Goal: Communication & Community: Answer question/provide support

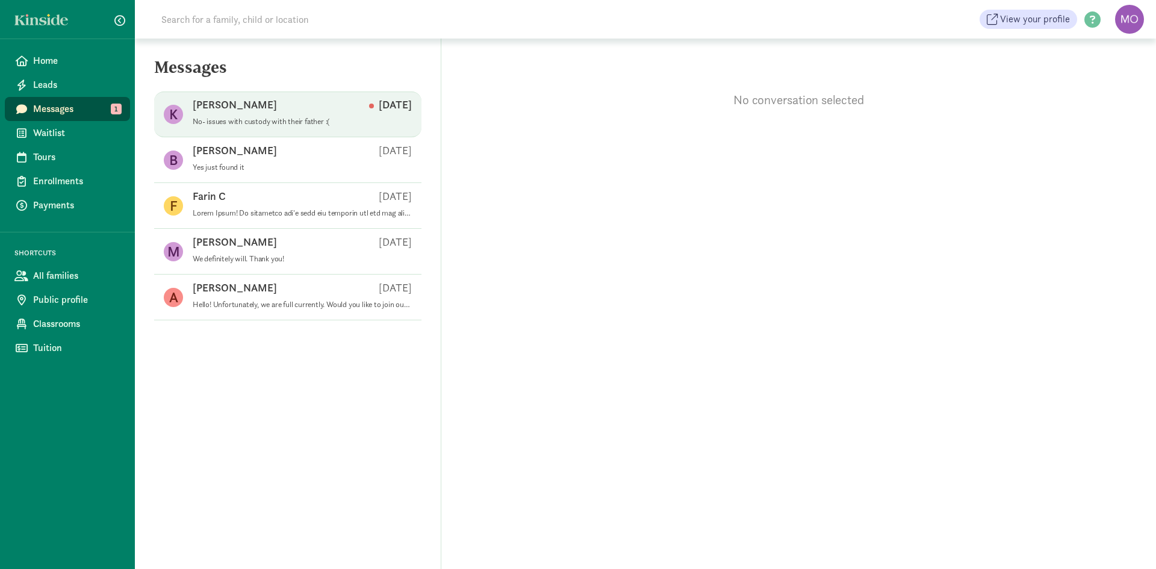
click at [276, 111] on div "Kelly S Sep 08" at bounding box center [302, 107] width 219 height 19
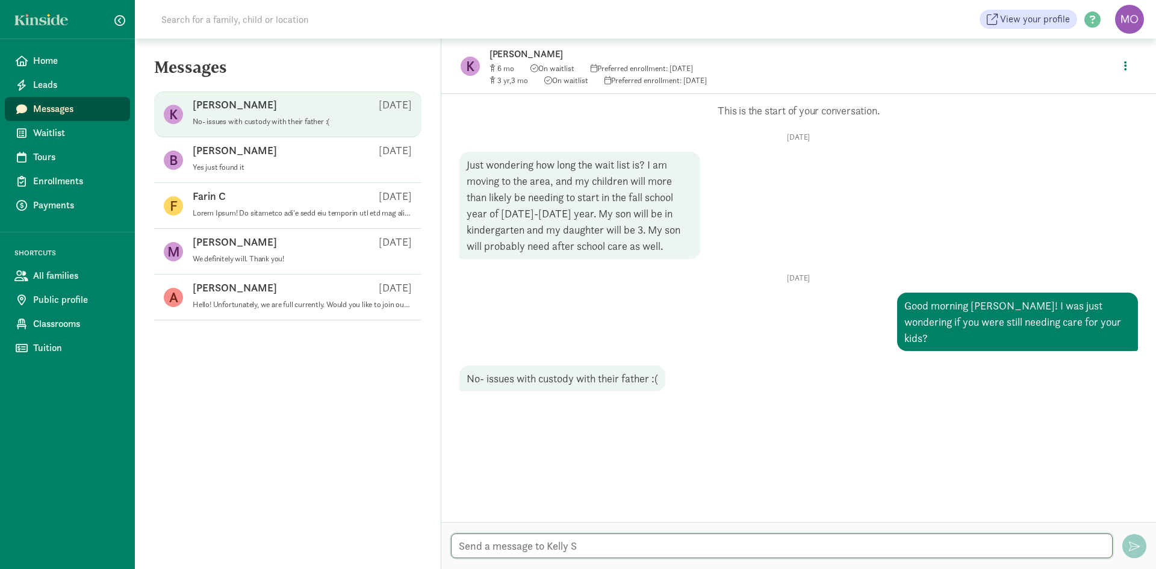
click at [705, 548] on textarea at bounding box center [781, 545] width 661 height 25
type textarea "I'm so sorry to hear that!"
click at [1064, 552] on textarea "I'm so sorry to hear that!" at bounding box center [781, 545] width 661 height 25
click at [72, 110] on span "Messages" at bounding box center [76, 109] width 87 height 14
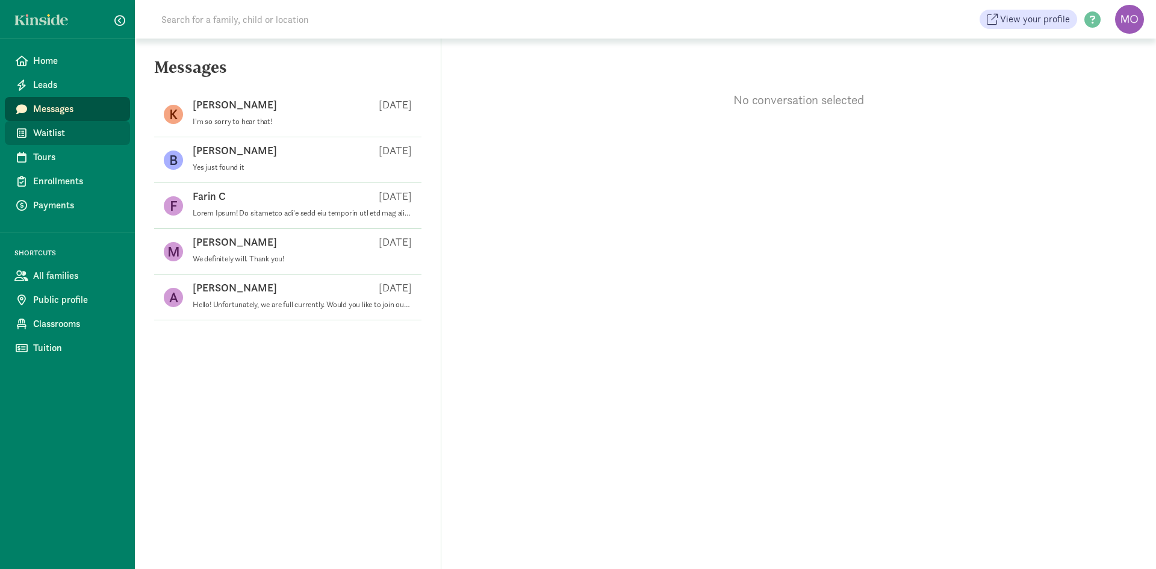
click at [67, 127] on span "Waitlist" at bounding box center [76, 133] width 87 height 14
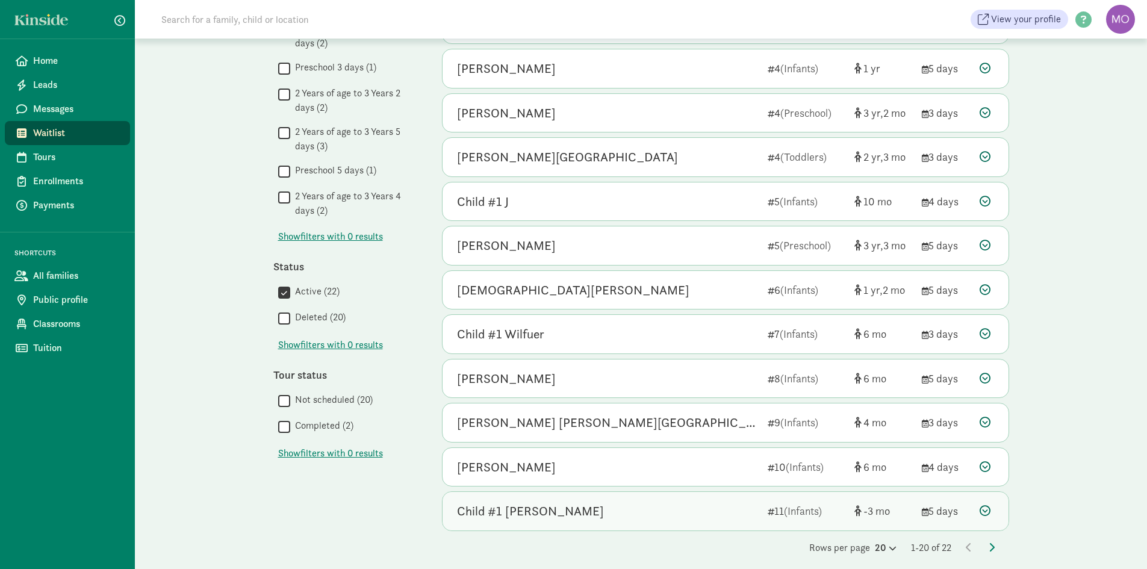
scroll to position [508, 0]
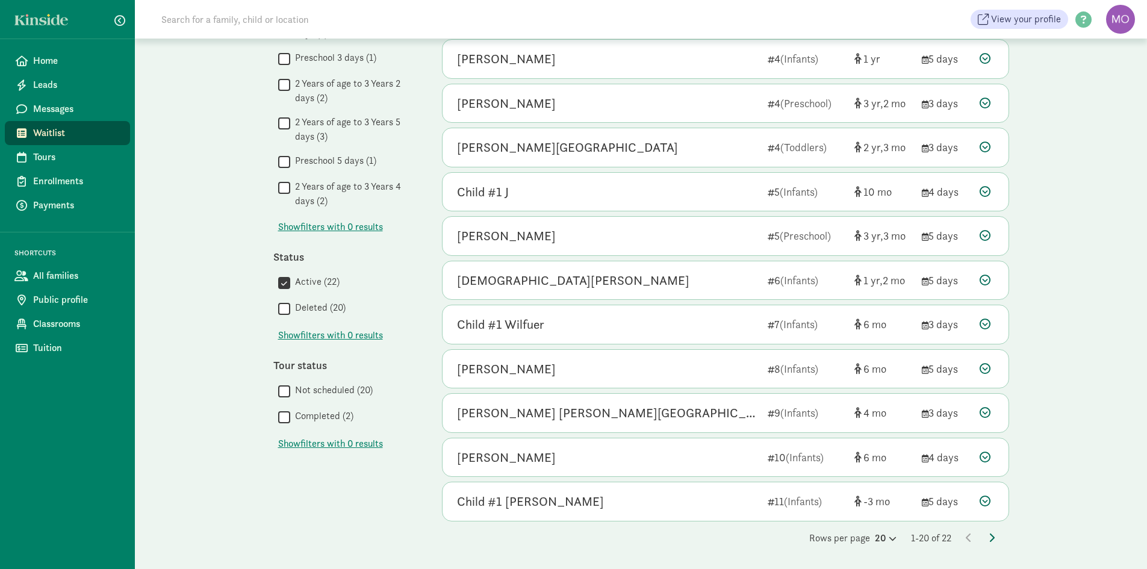
click at [989, 533] on icon at bounding box center [991, 538] width 6 height 10
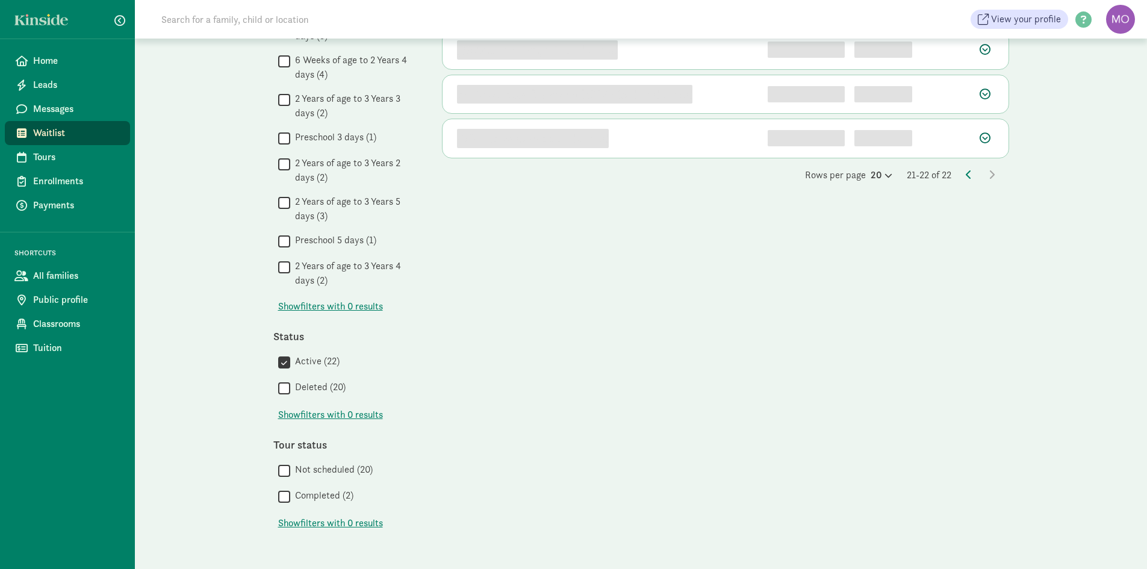
scroll to position [0, 0]
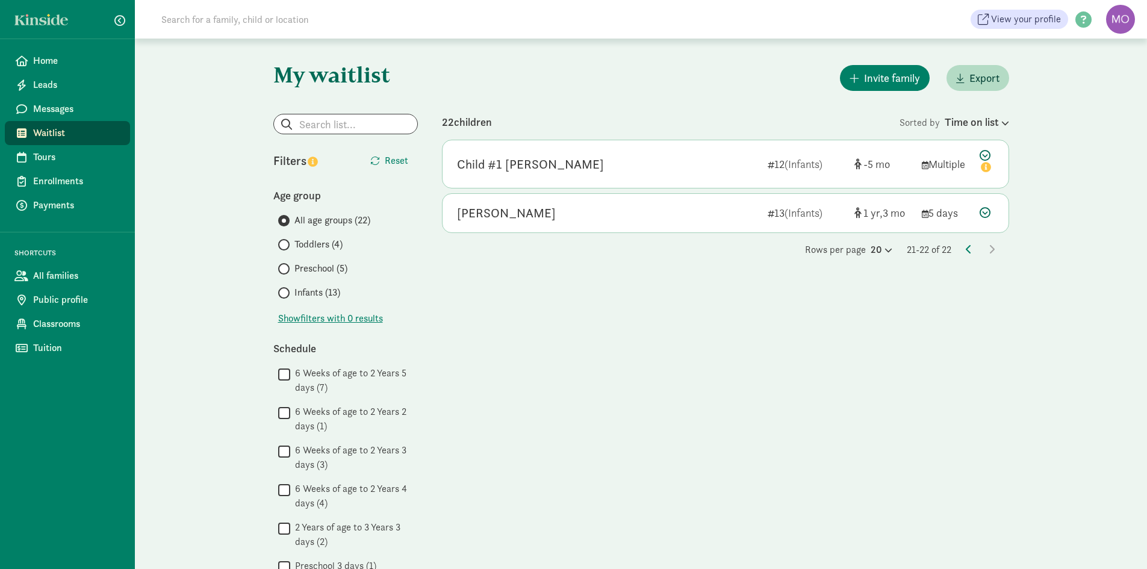
click at [44, 128] on span "Waitlist" at bounding box center [76, 133] width 87 height 14
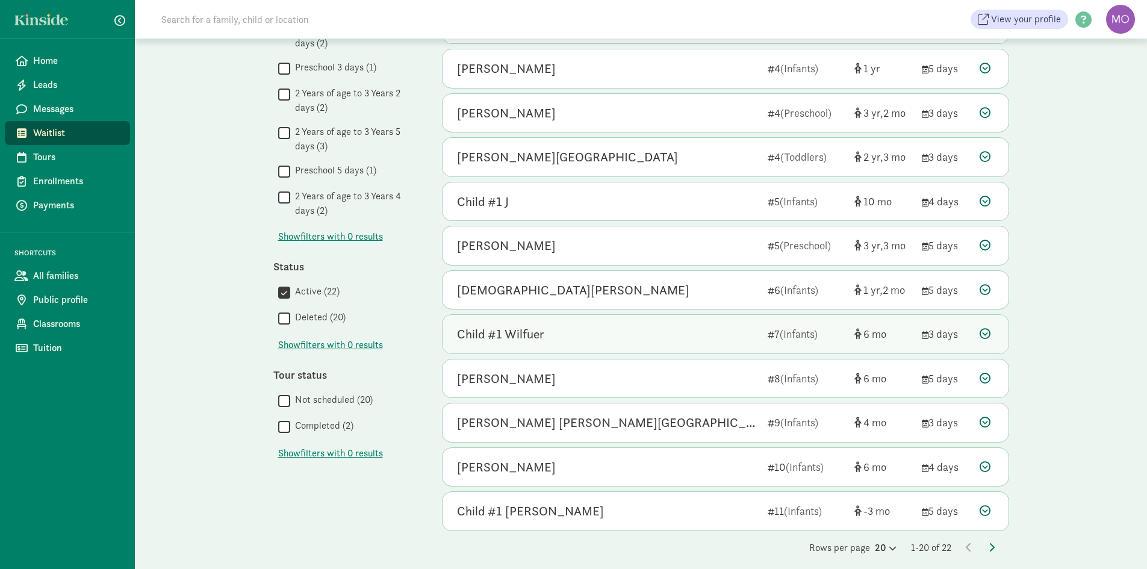
scroll to position [508, 0]
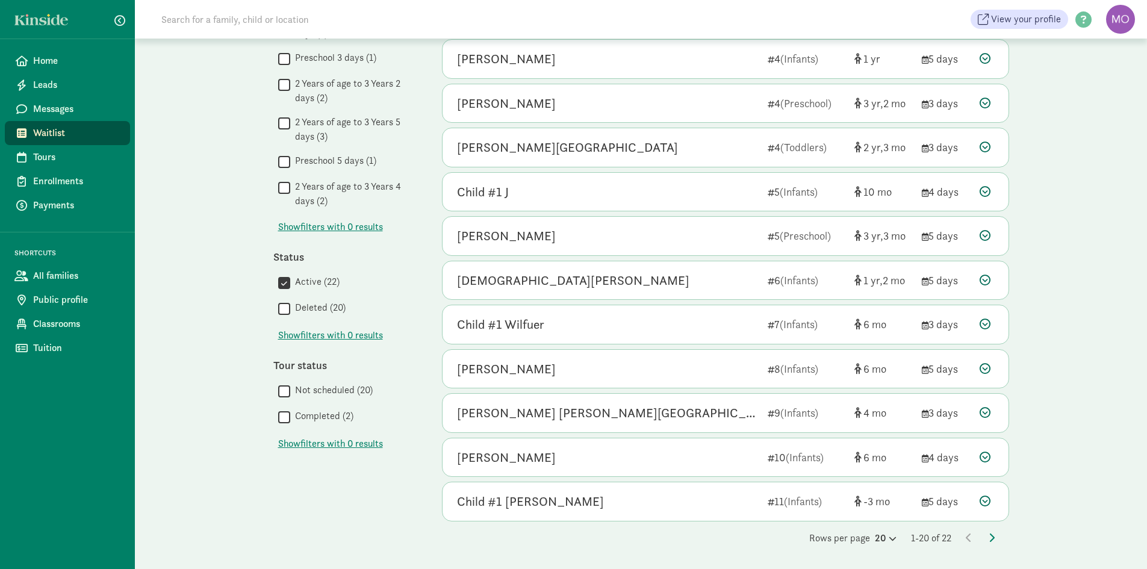
click at [990, 545] on div "My waitlist Invite family Export Show filters Filters Reset Age group All age g…" at bounding box center [641, 50] width 784 height 1039
click at [987, 536] on div "Rows per page 20 1-20 of 22" at bounding box center [725, 538] width 567 height 14
click at [989, 535] on icon at bounding box center [991, 538] width 6 height 10
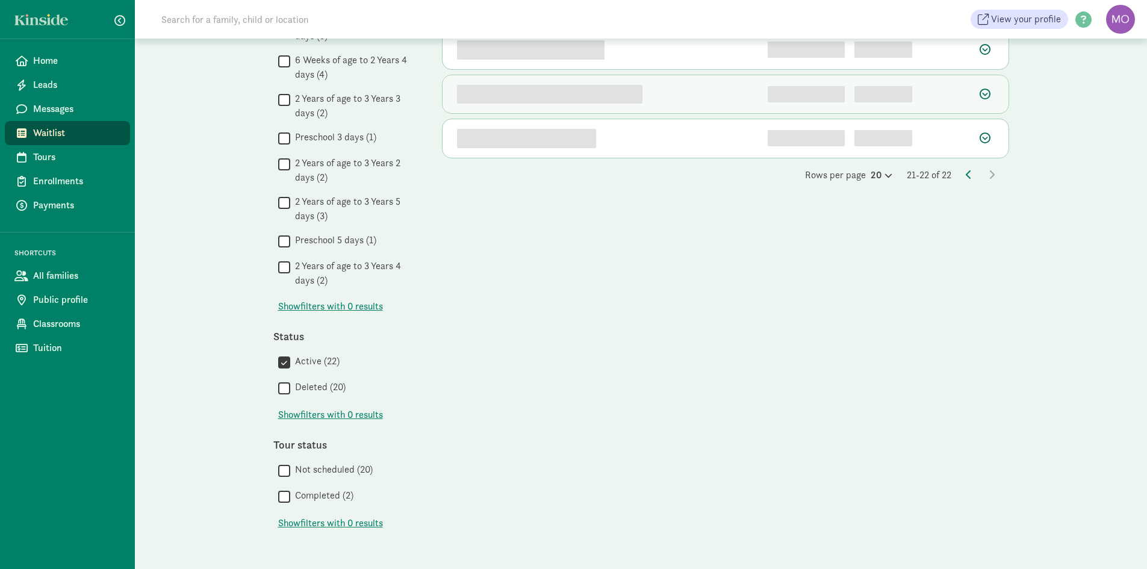
scroll to position [0, 0]
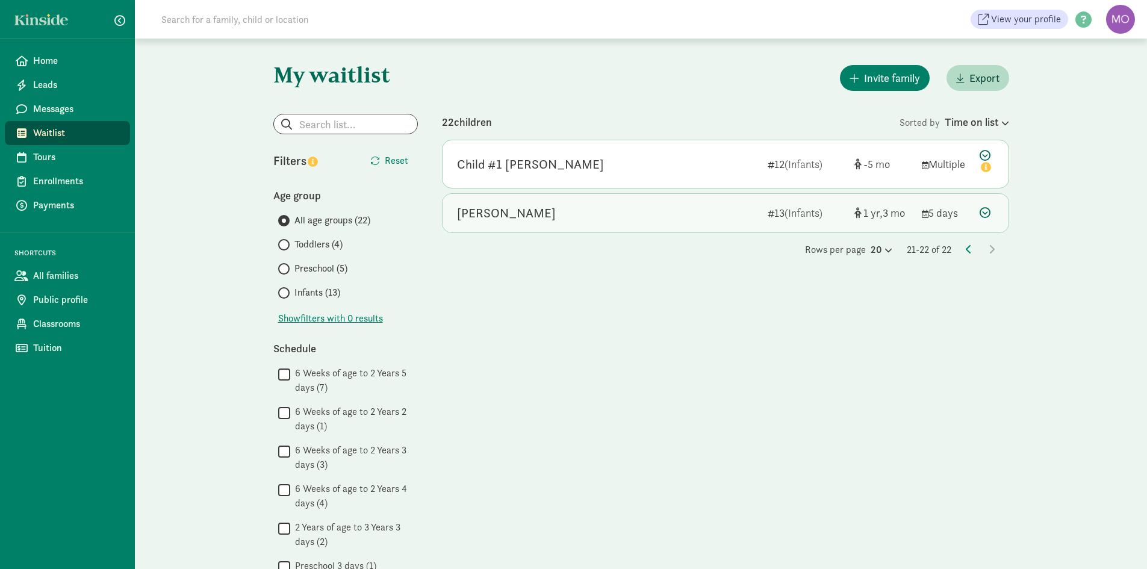
click at [631, 214] on div "[PERSON_NAME]" at bounding box center [607, 212] width 301 height 19
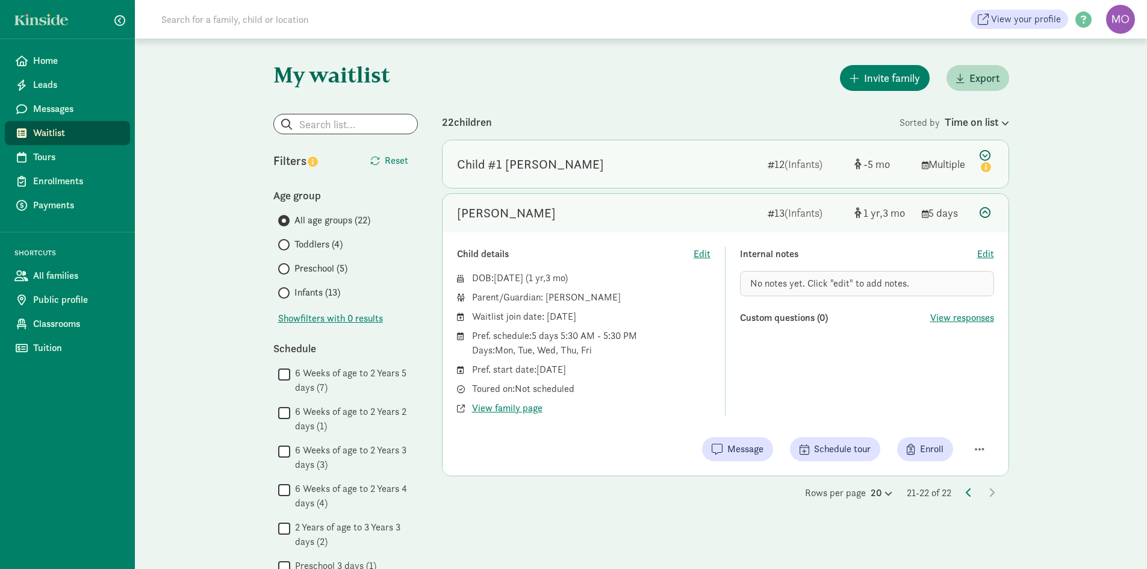
click at [612, 172] on div "Child #1 [PERSON_NAME]" at bounding box center [607, 164] width 301 height 19
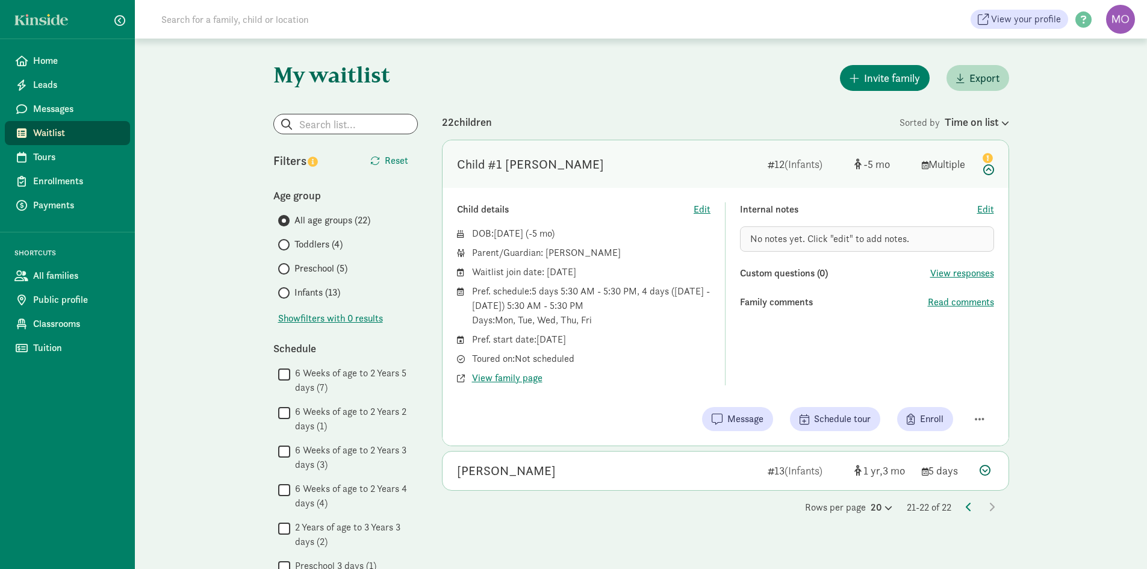
click at [74, 134] on span "Waitlist" at bounding box center [76, 133] width 87 height 14
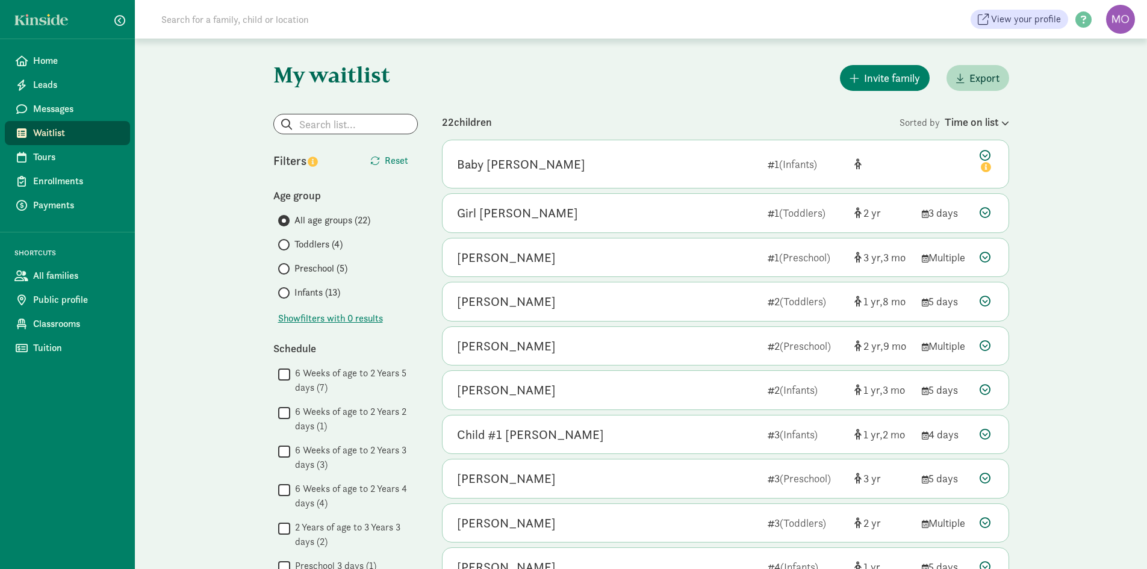
click at [22, 129] on icon at bounding box center [22, 133] width 10 height 11
click at [45, 137] on span "Waitlist" at bounding box center [76, 133] width 87 height 14
click at [987, 122] on div "Time on list" at bounding box center [976, 122] width 64 height 16
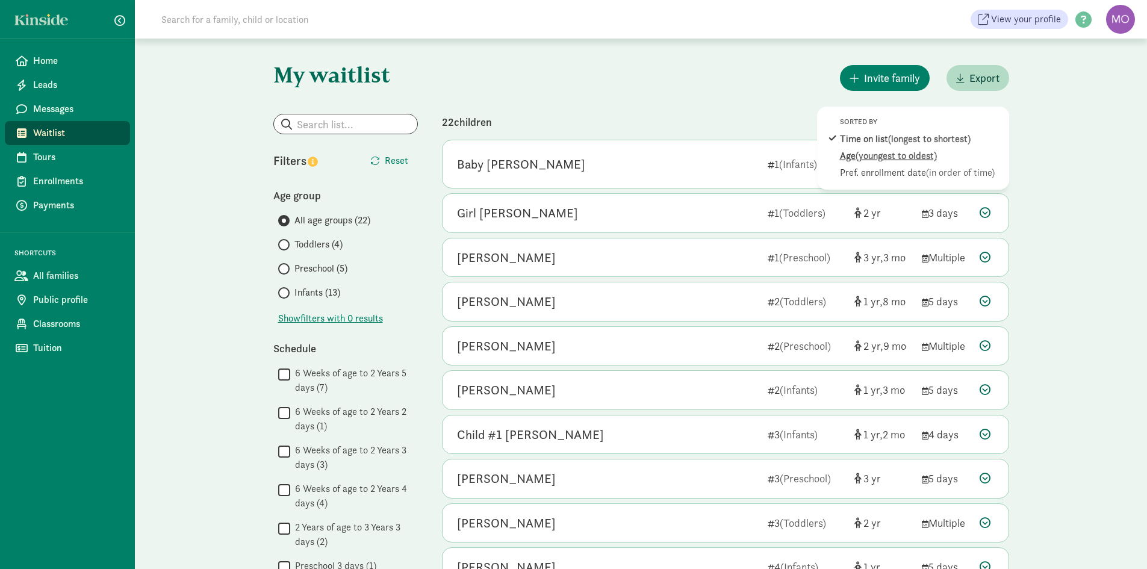
click at [928, 153] on span "(youngest to oldest)" at bounding box center [895, 155] width 81 height 13
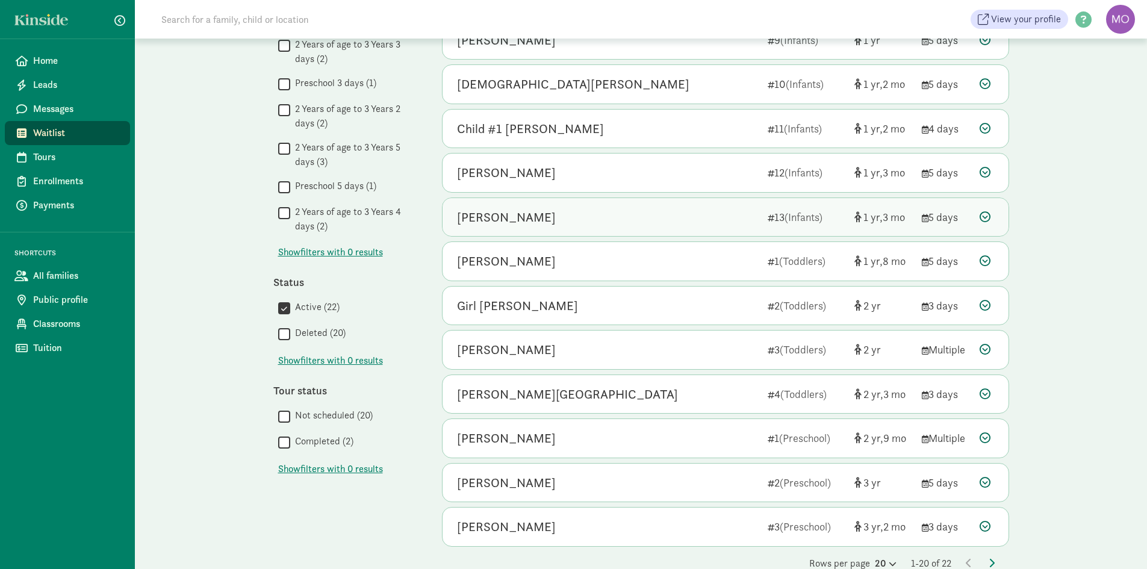
scroll to position [508, 0]
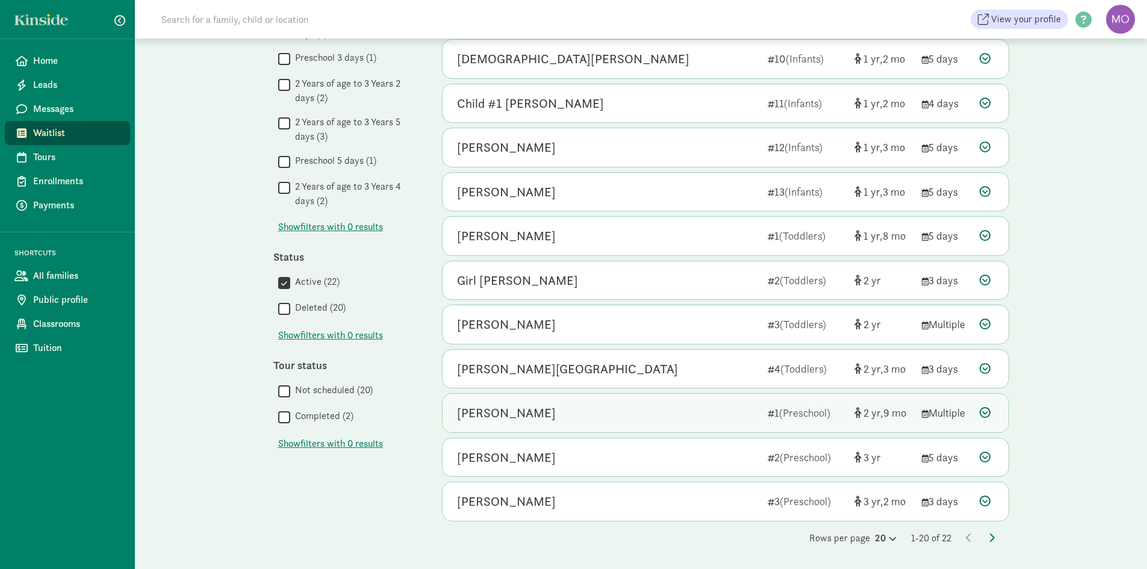
click at [584, 409] on div "[PERSON_NAME]" at bounding box center [607, 412] width 301 height 19
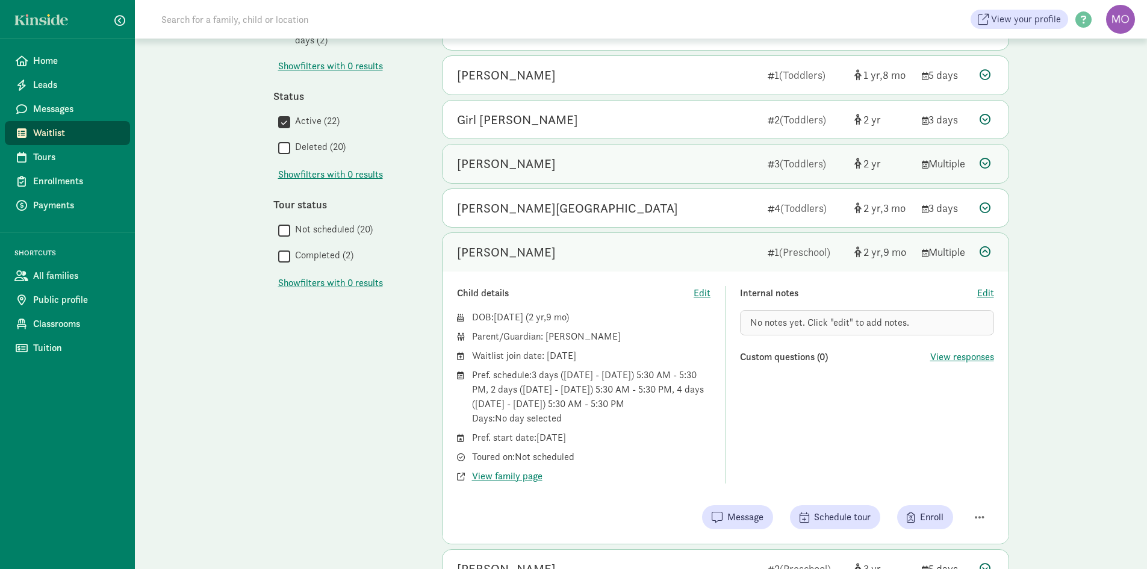
scroll to position [689, 0]
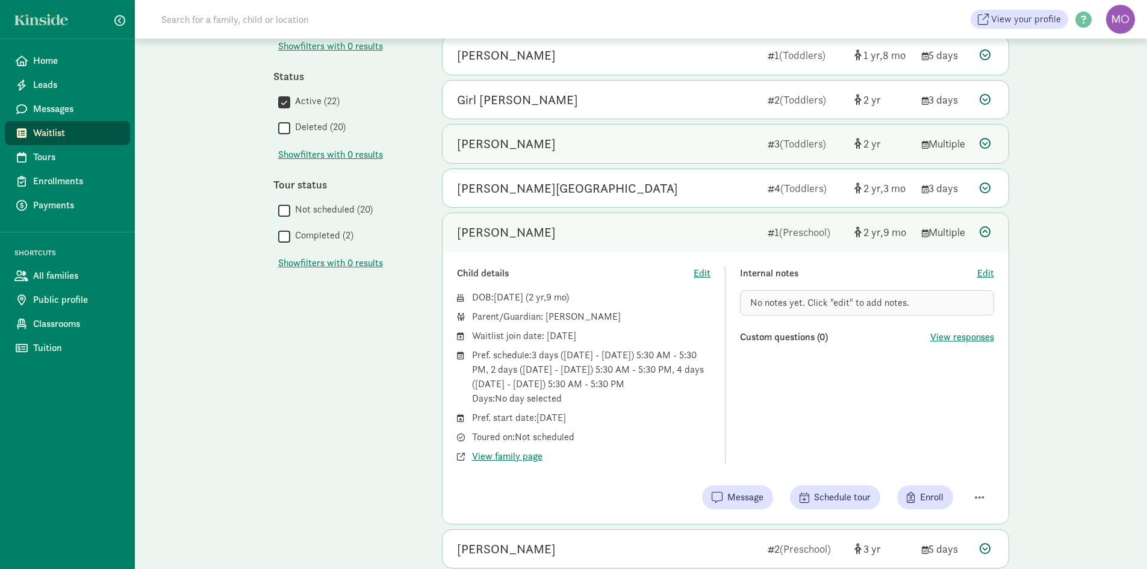
click at [581, 141] on div "Taylee Macht 3 (Toddlers) 2 Multiple" at bounding box center [725, 144] width 566 height 39
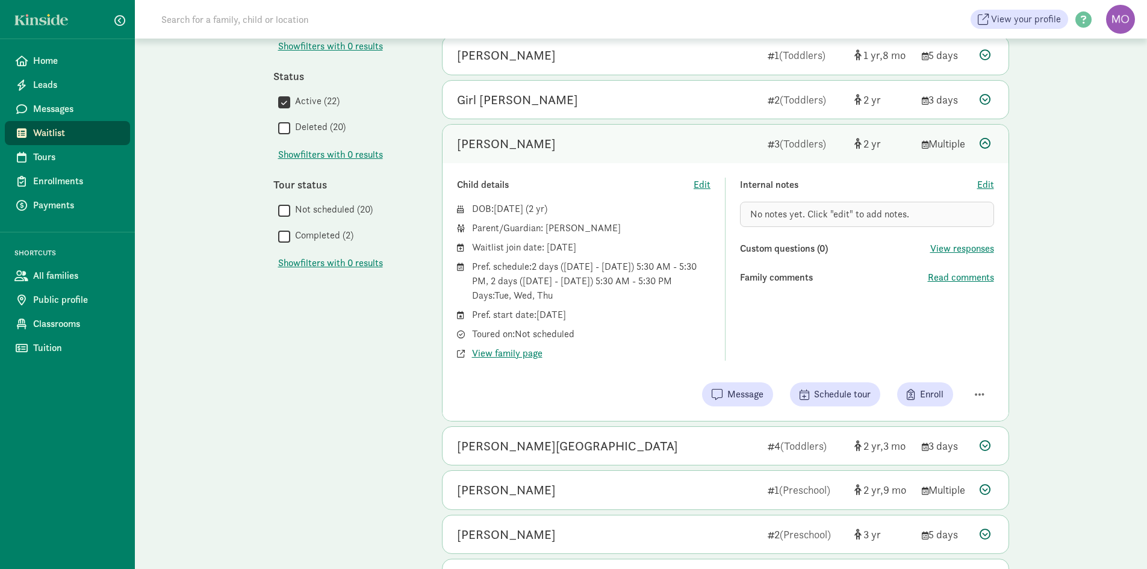
click at [581, 142] on div "[PERSON_NAME]" at bounding box center [607, 143] width 301 height 19
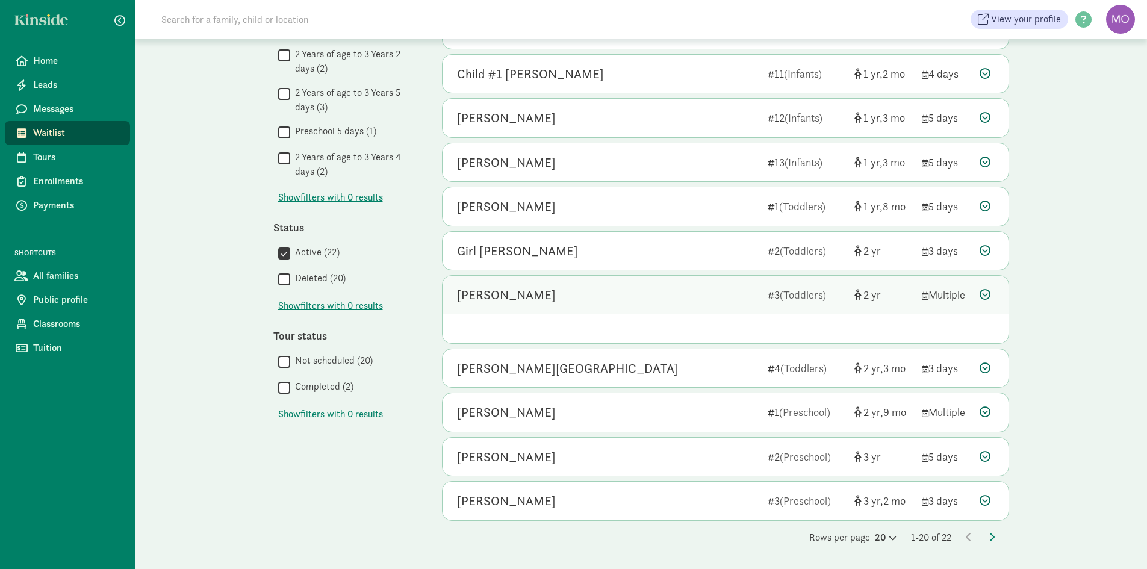
scroll to position [508, 0]
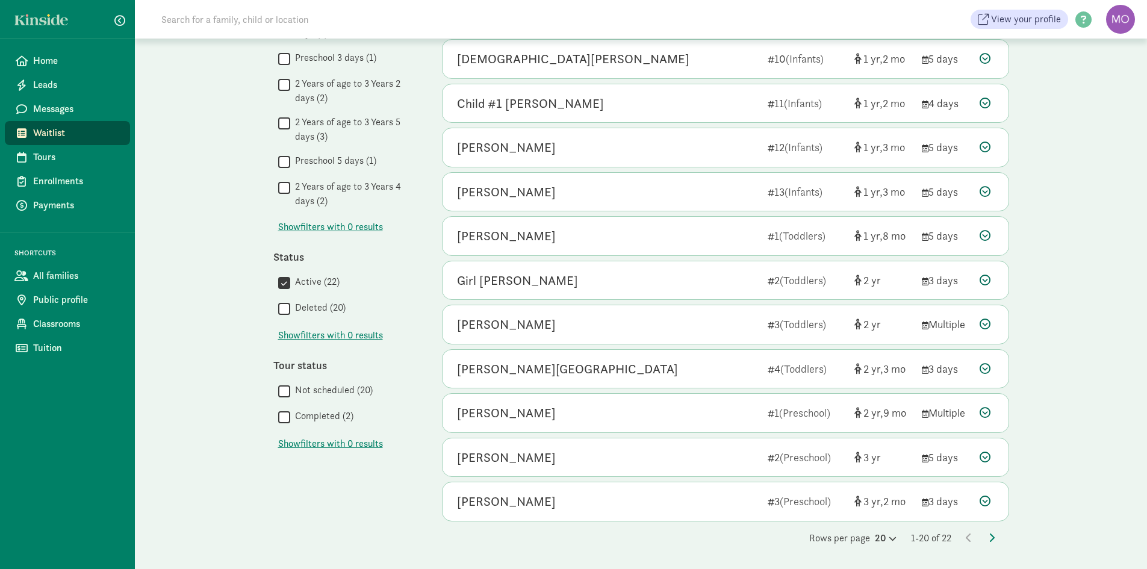
click at [987, 541] on div "Rows per page 20 1-20 of 22" at bounding box center [725, 538] width 567 height 14
click at [991, 539] on icon at bounding box center [991, 538] width 6 height 10
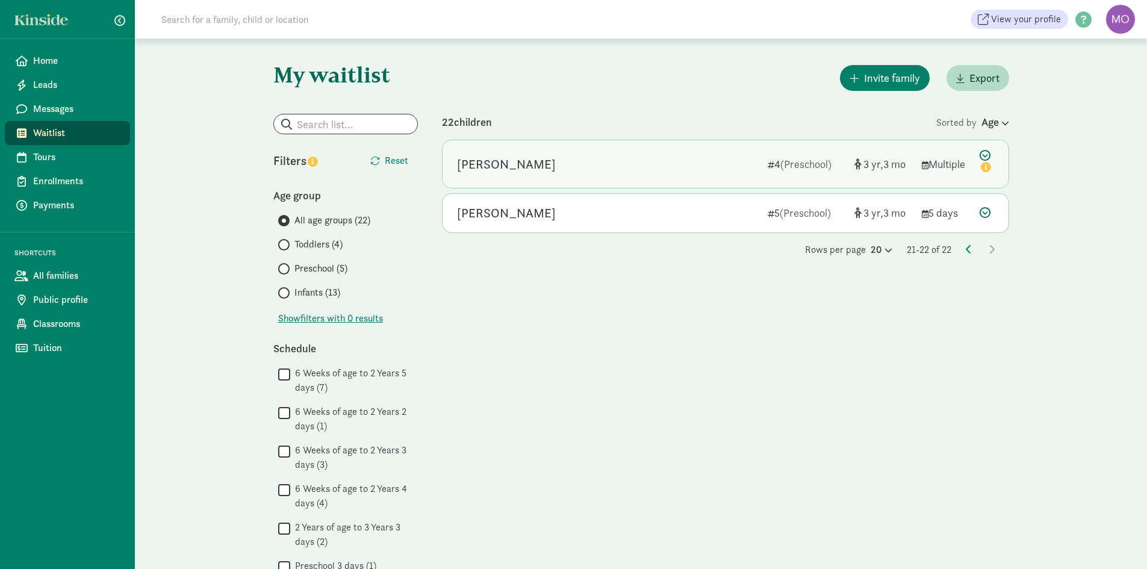
click at [619, 172] on div "Ainsley Kunschke" at bounding box center [607, 164] width 301 height 19
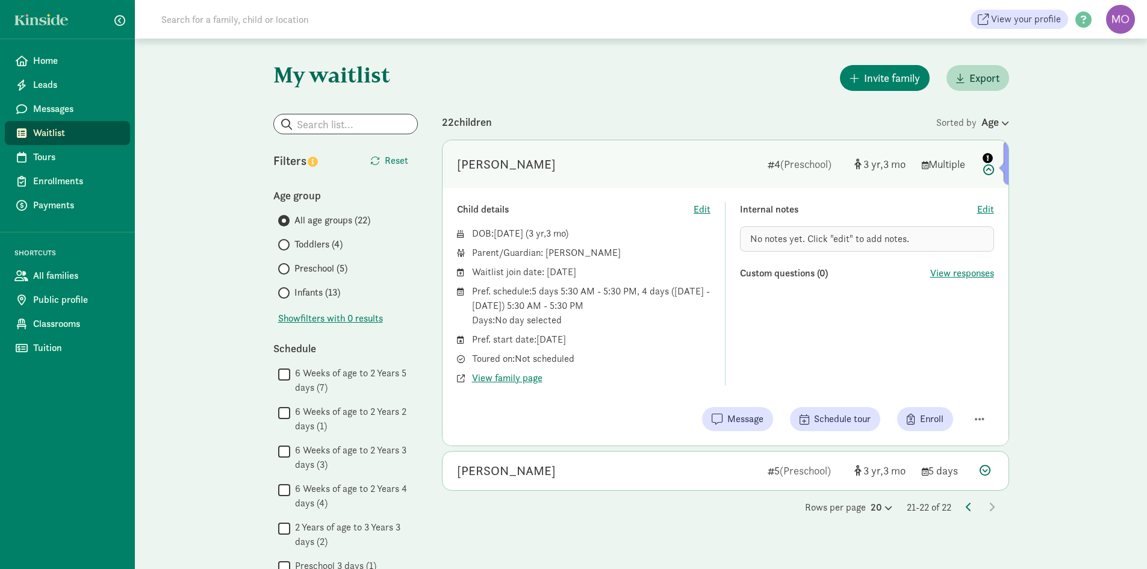
click at [985, 156] on icon "info" at bounding box center [987, 158] width 10 height 10
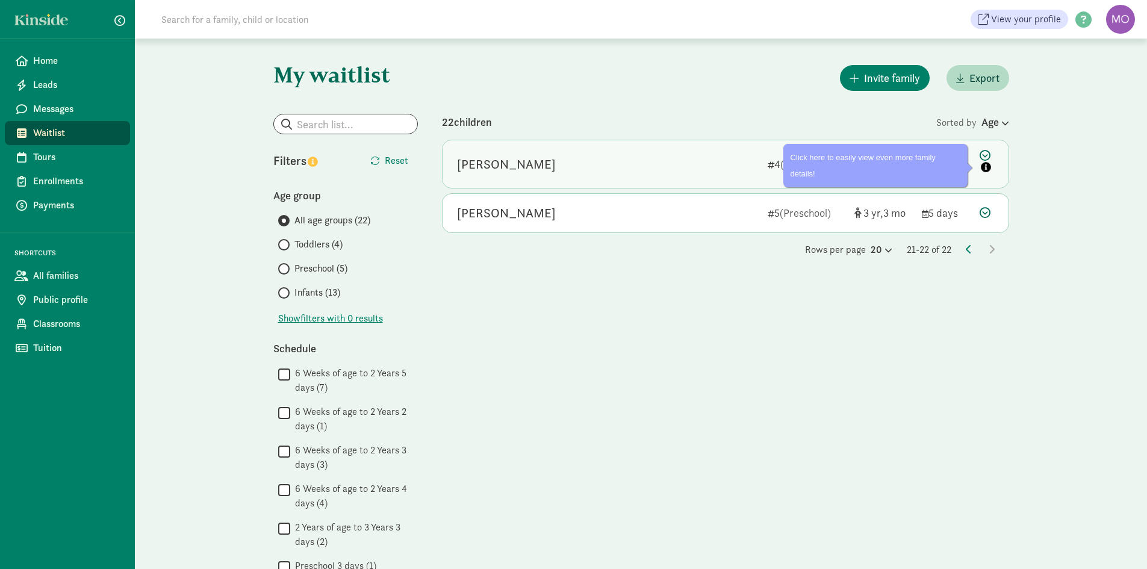
click at [985, 156] on icon at bounding box center [986, 162] width 14 height 25
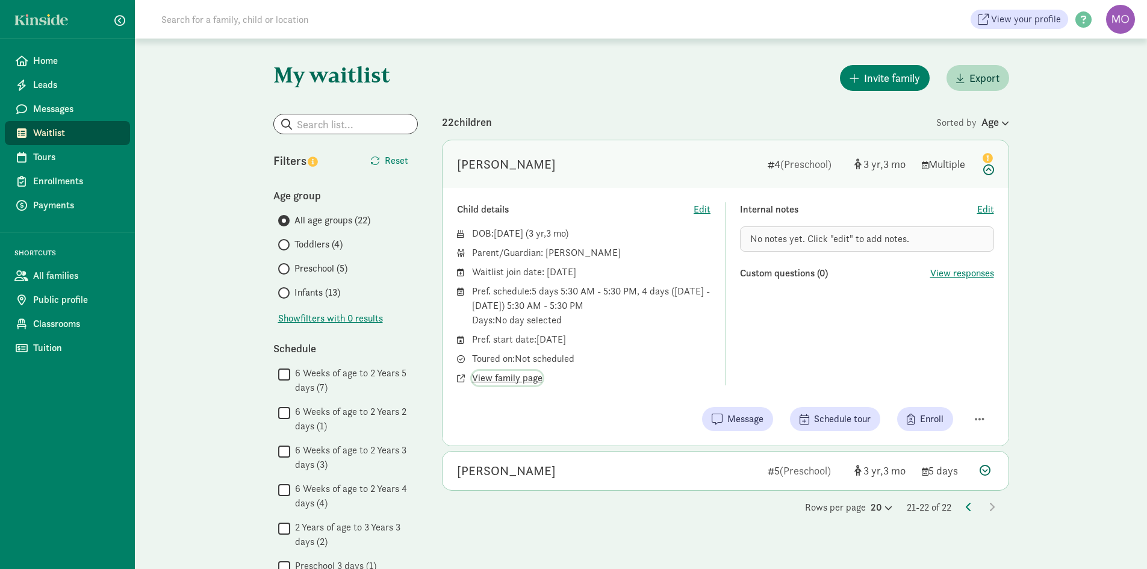
click at [499, 378] on span "View family page" at bounding box center [507, 378] width 70 height 14
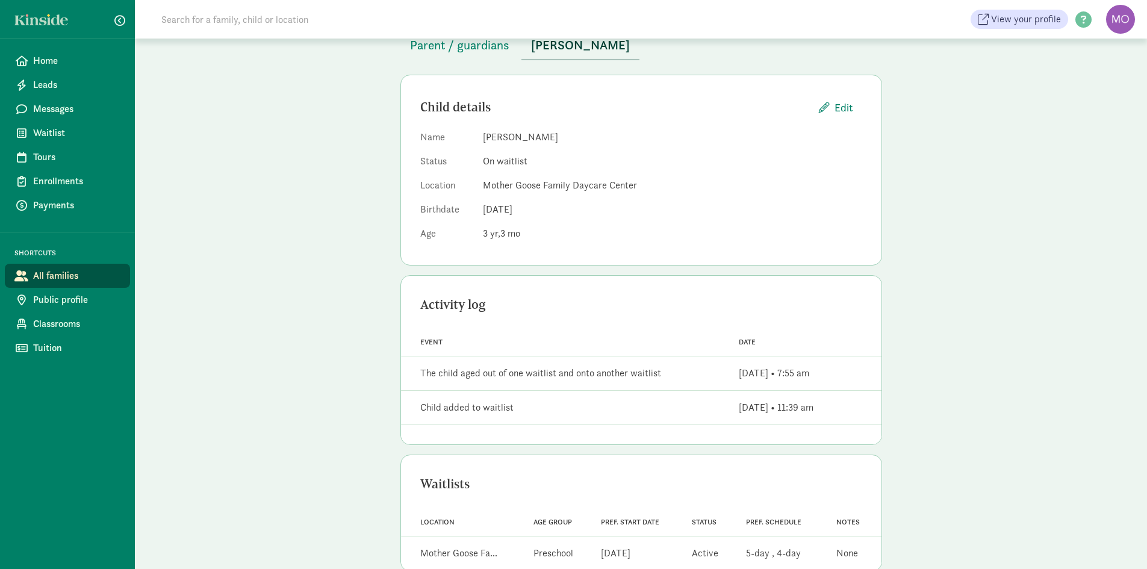
scroll to position [111, 0]
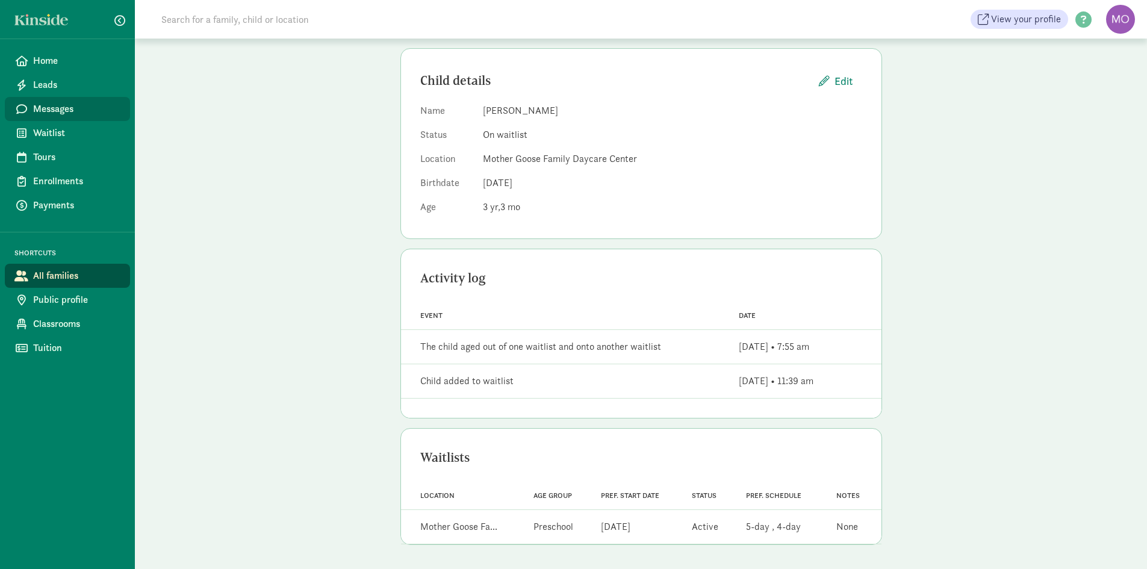
click at [62, 105] on span "Messages" at bounding box center [76, 109] width 87 height 14
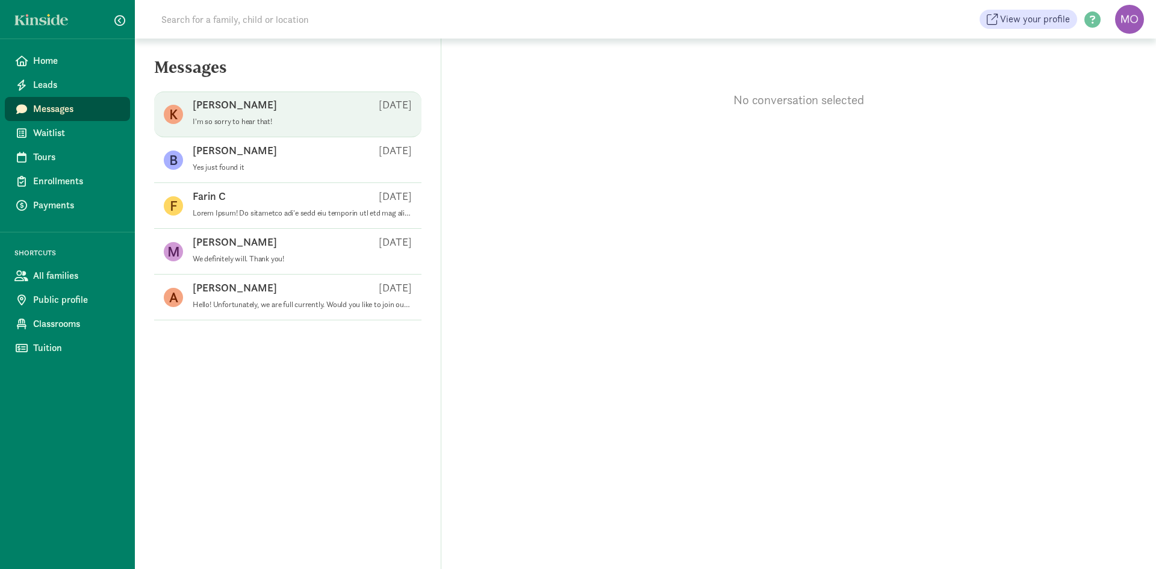
click at [268, 128] on span "[PERSON_NAME] S [DATE] I'm so sorry to hear that!" at bounding box center [302, 115] width 219 height 34
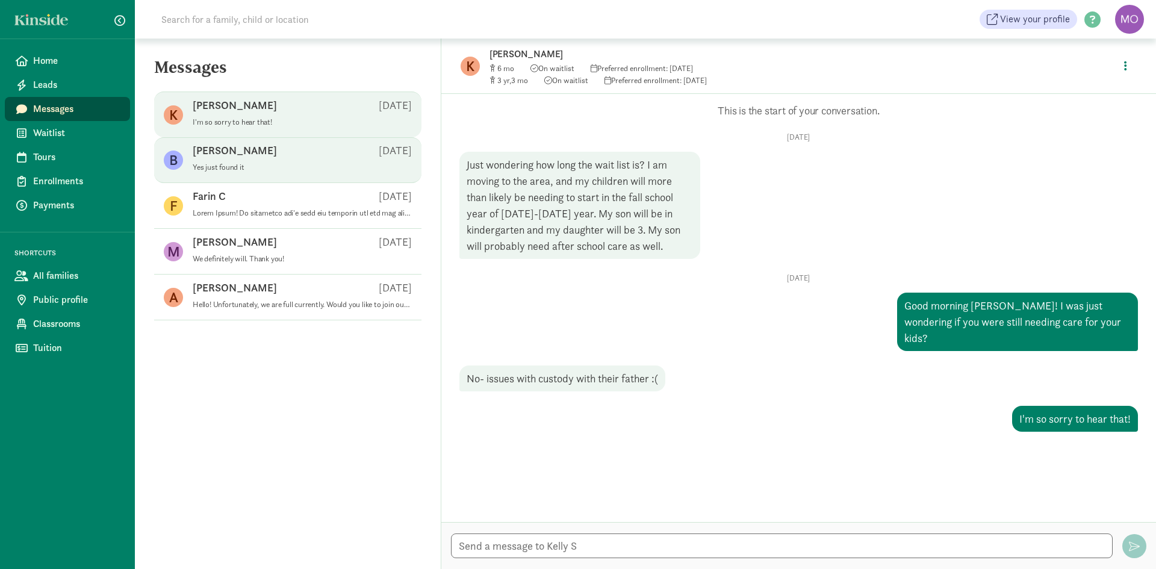
click at [268, 152] on div "Becky R Dec 30" at bounding box center [302, 152] width 219 height 19
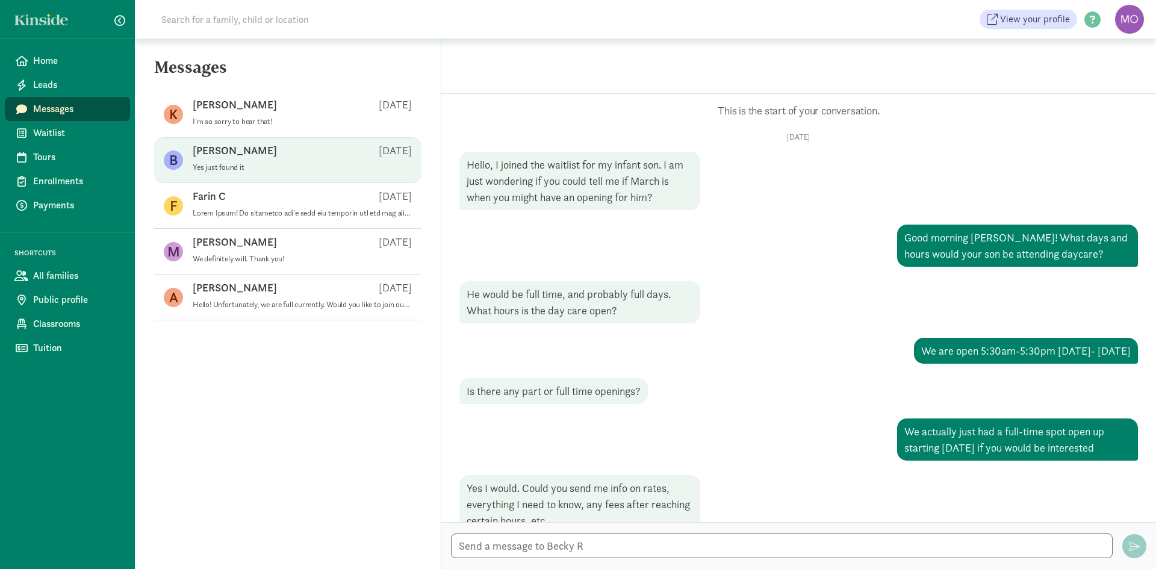
scroll to position [252, 0]
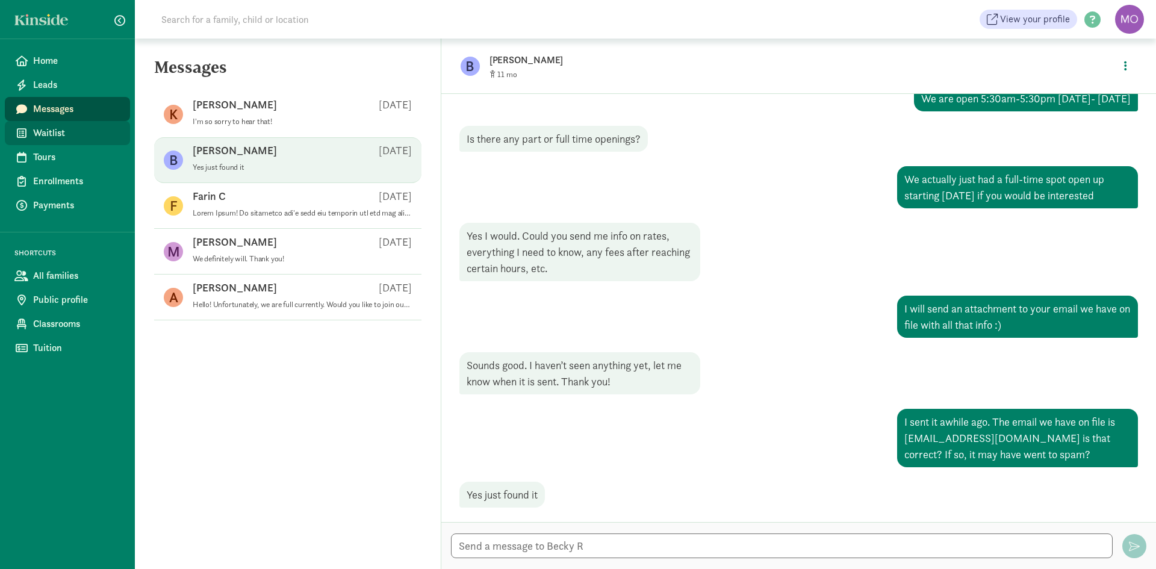
click at [56, 131] on span "Waitlist" at bounding box center [76, 133] width 87 height 14
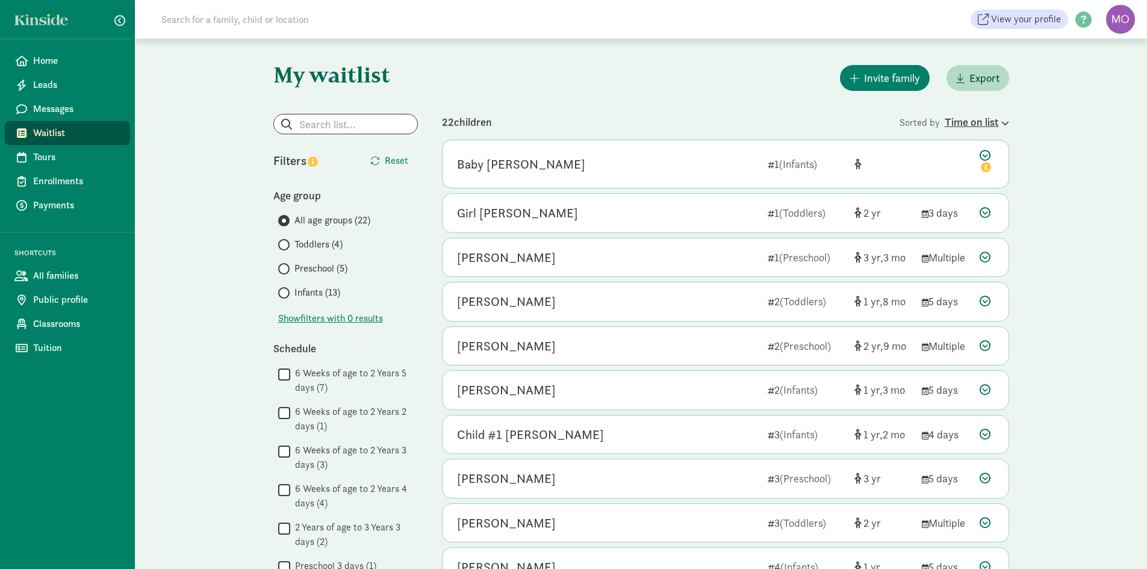
click at [984, 124] on div "Time on list" at bounding box center [976, 122] width 64 height 16
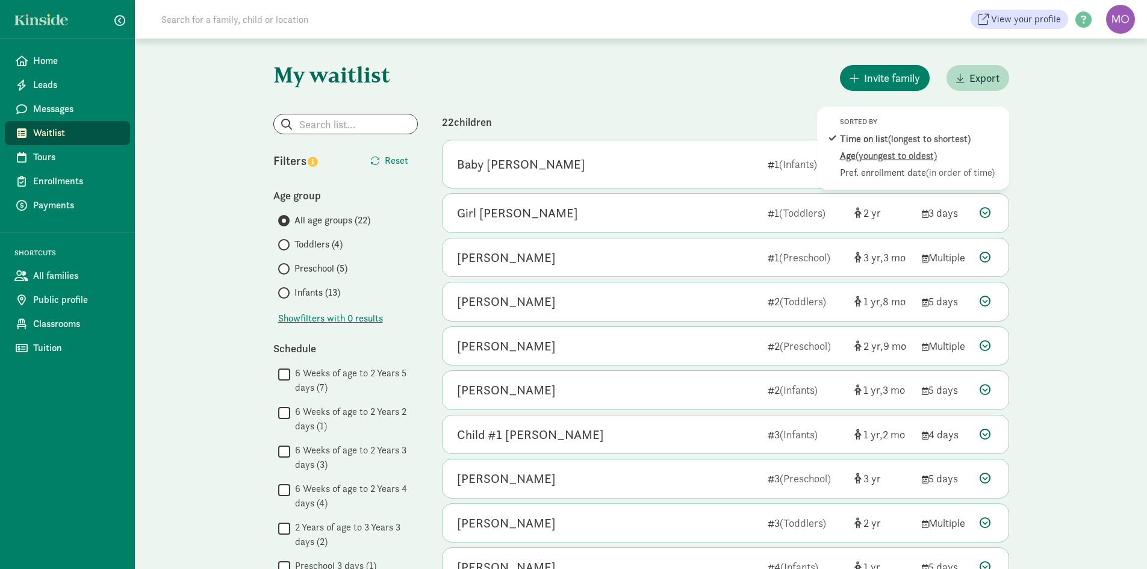
click at [918, 160] on span "(youngest to oldest)" at bounding box center [895, 155] width 81 height 13
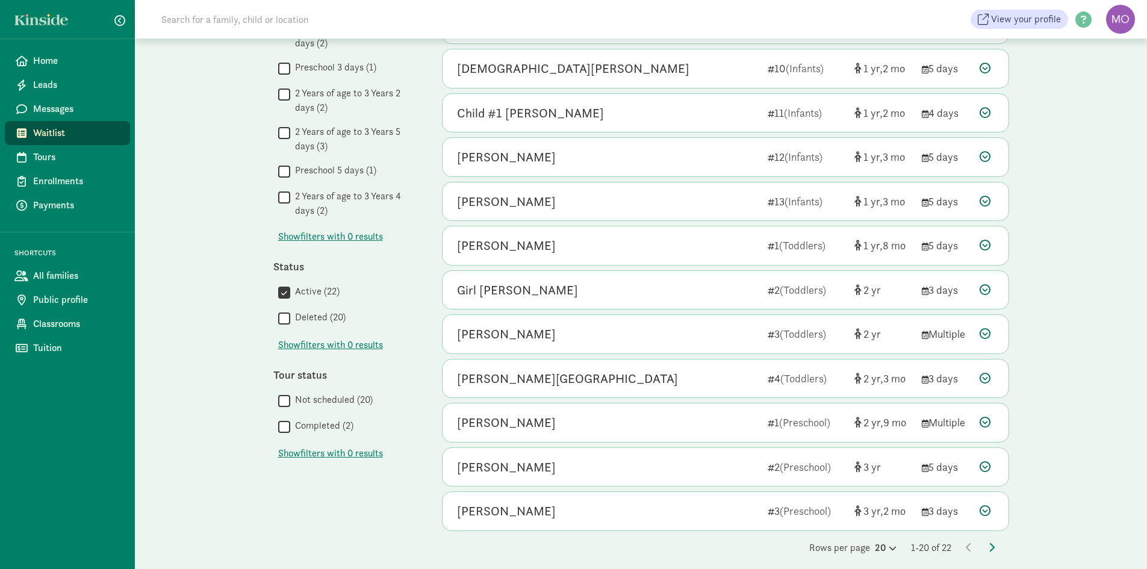
scroll to position [508, 0]
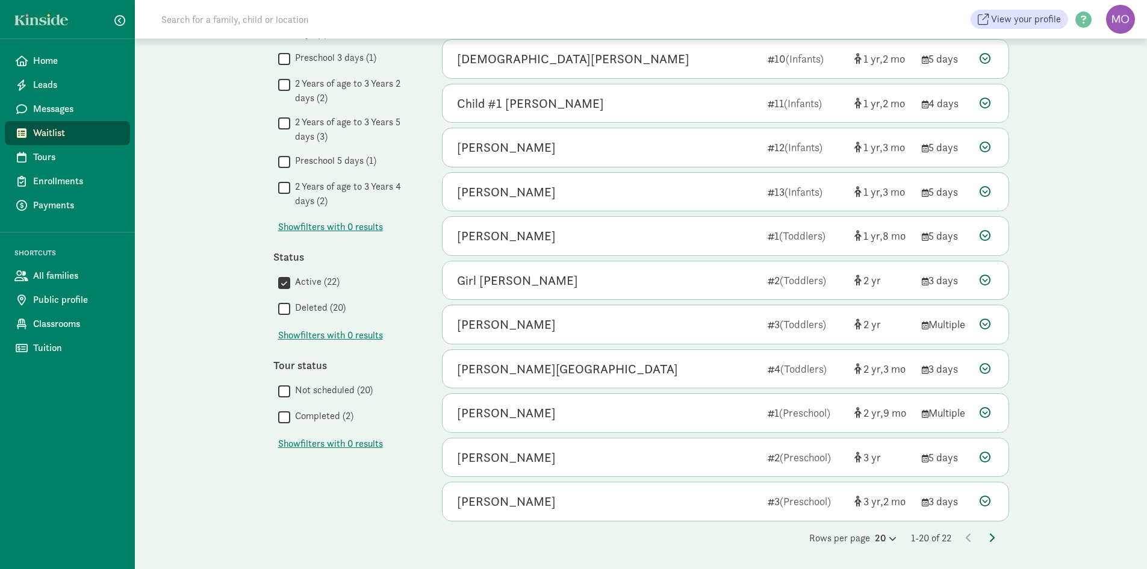
click at [990, 539] on icon at bounding box center [991, 538] width 6 height 10
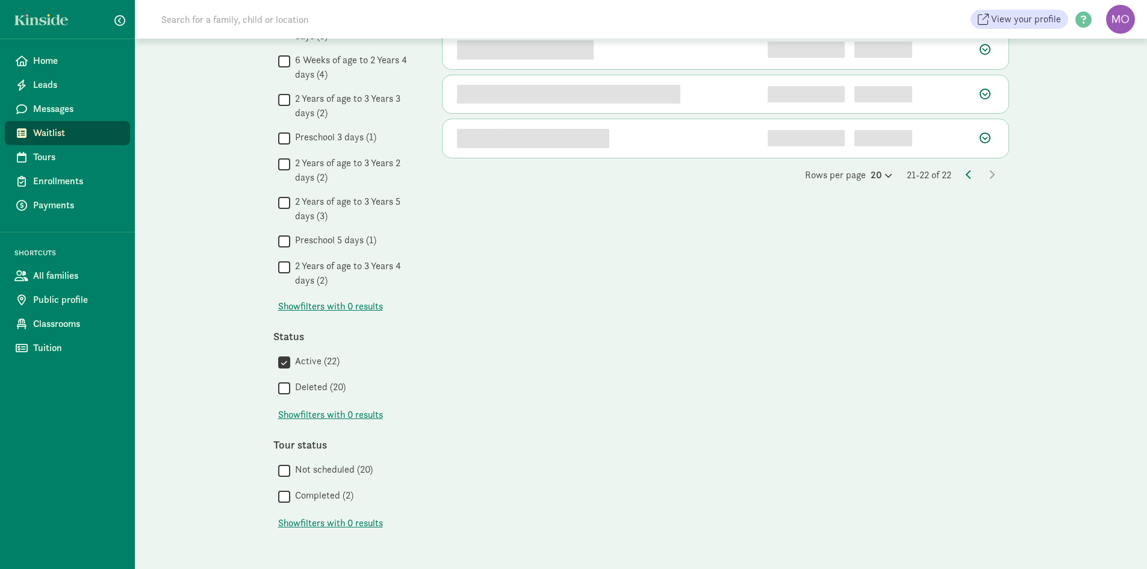
scroll to position [0, 0]
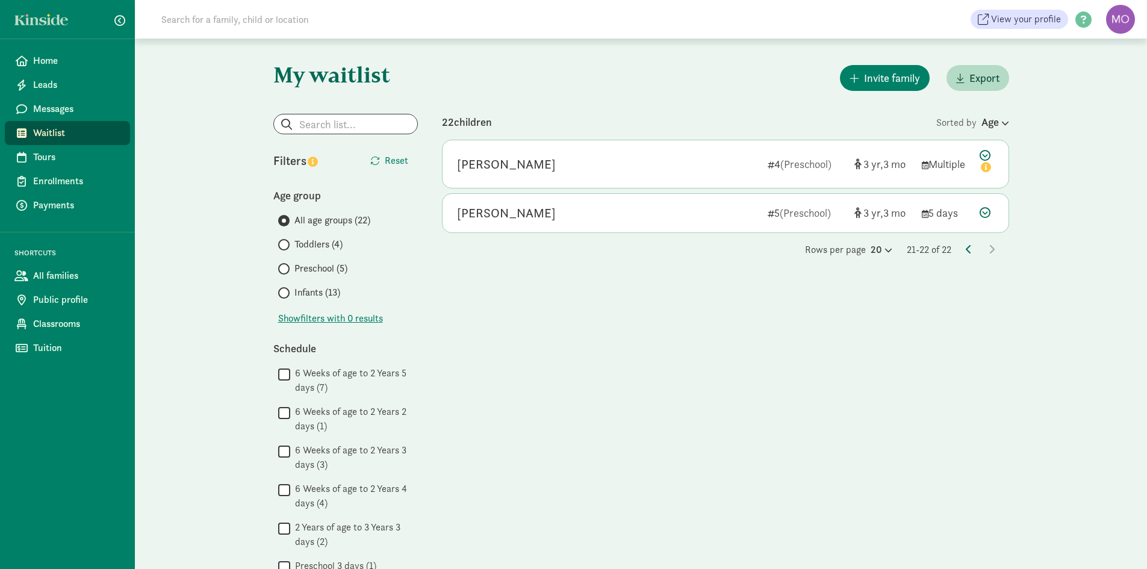
click at [968, 248] on icon at bounding box center [968, 249] width 6 height 10
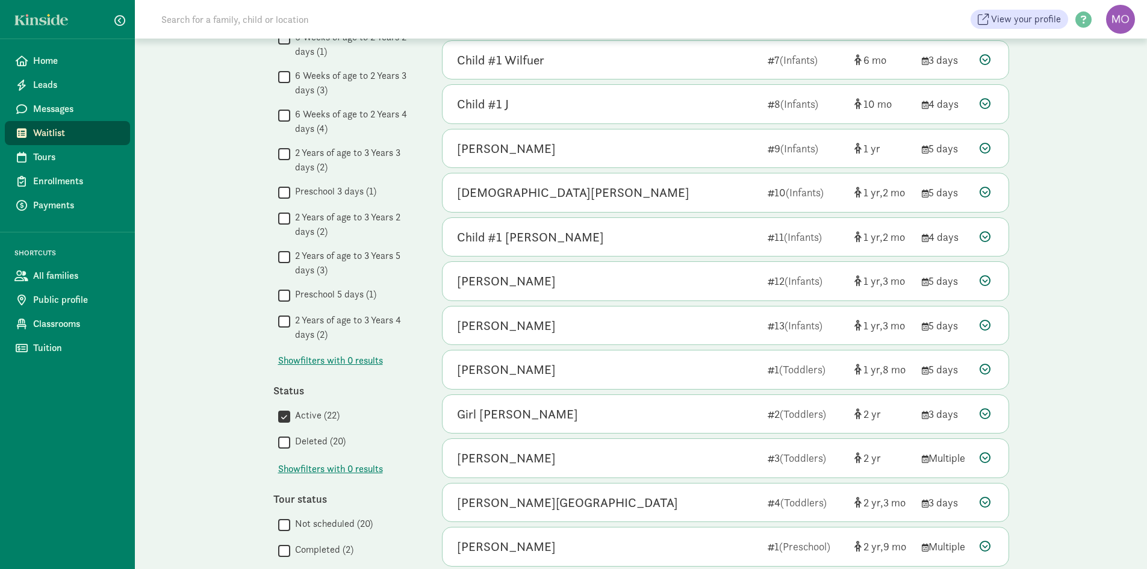
scroll to position [508, 0]
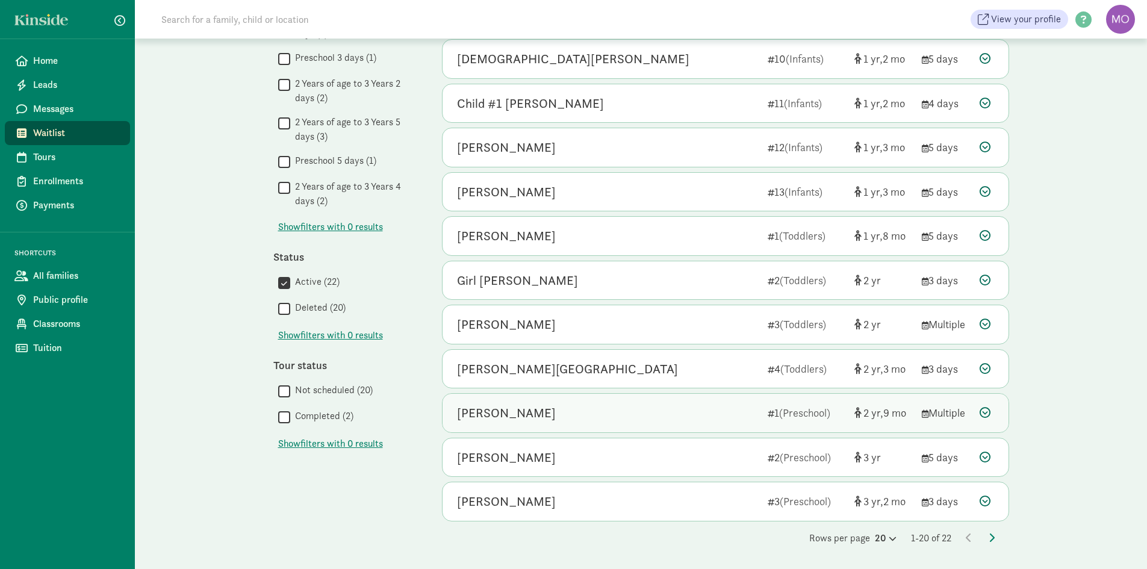
click at [601, 417] on div "[PERSON_NAME]" at bounding box center [607, 412] width 301 height 19
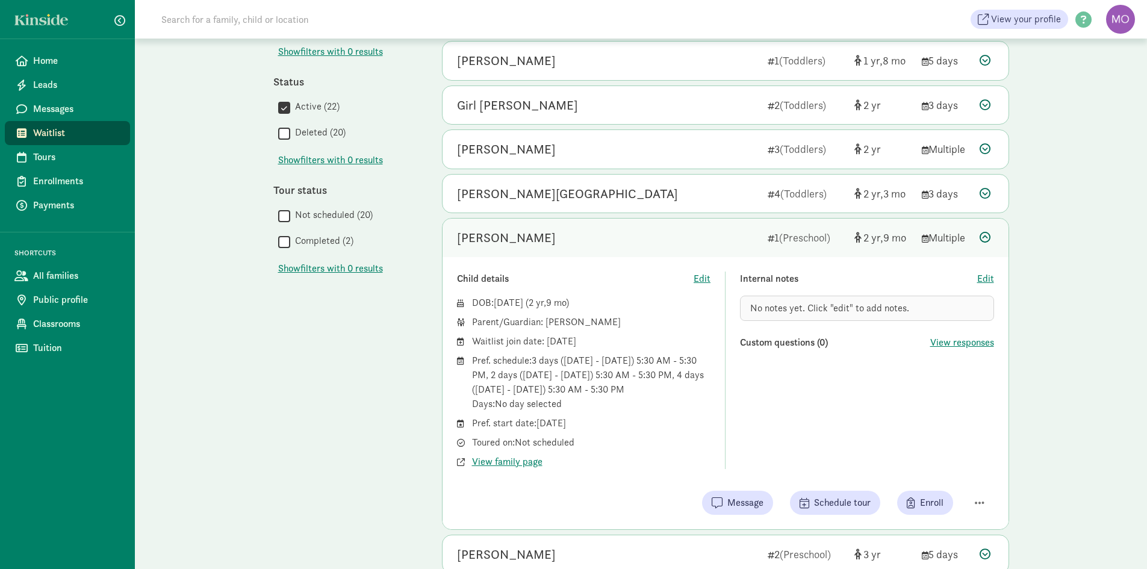
scroll to position [689, 0]
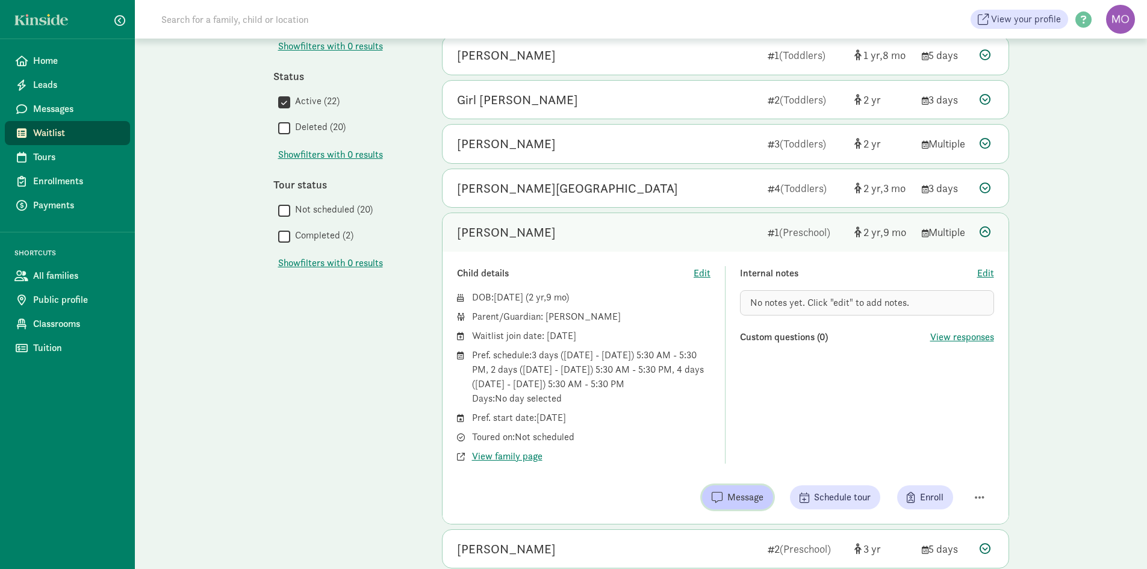
click at [742, 494] on span "Message" at bounding box center [745, 497] width 36 height 14
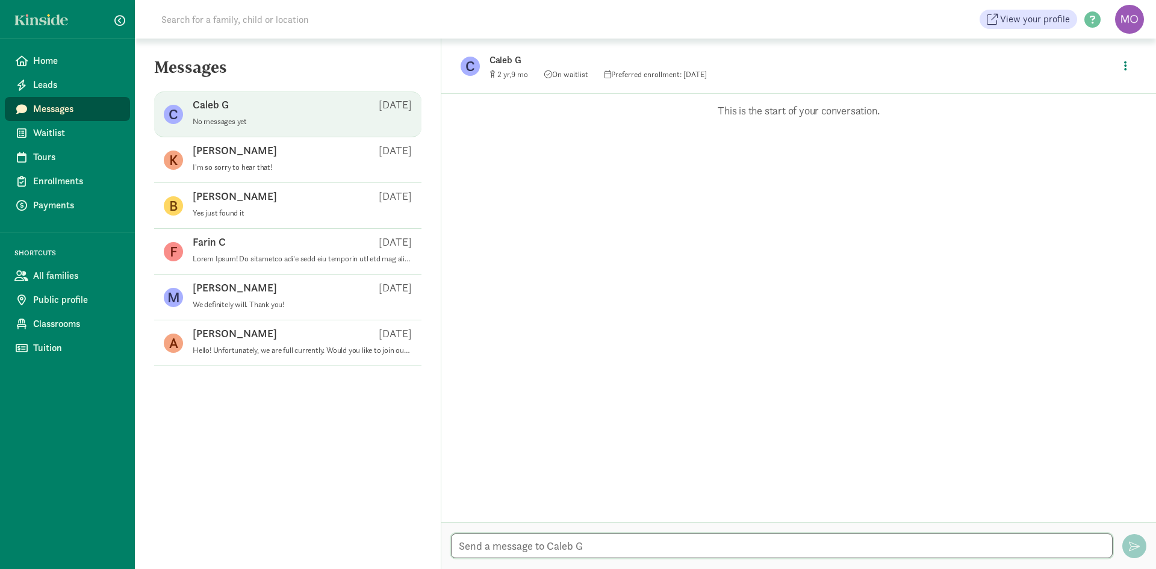
click at [577, 536] on textarea at bounding box center [781, 545] width 661 height 25
click at [902, 542] on textarea "Good afternoon! I was just wondering if you were still looking for care for [PE…" at bounding box center [781, 545] width 661 height 25
type textarea "Good afternoon! I was just wondering if you were still looking for care for [PE…"
click at [637, 545] on textarea "Good afternoon! I was just wondering if you were still looking for care for [PE…" at bounding box center [781, 545] width 661 height 25
drag, startPoint x: 1062, startPoint y: 555, endPoint x: 1053, endPoint y: 541, distance: 16.2
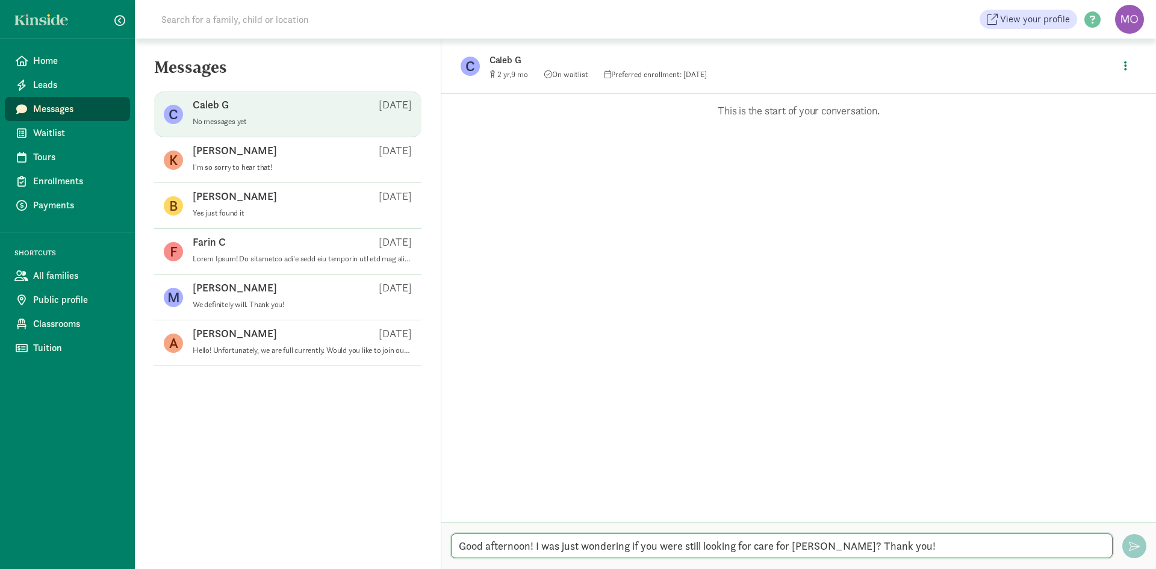
click at [1053, 541] on textarea "Good afternoon! I was just wondering if you were still looking for care for [PE…" at bounding box center [781, 545] width 661 height 25
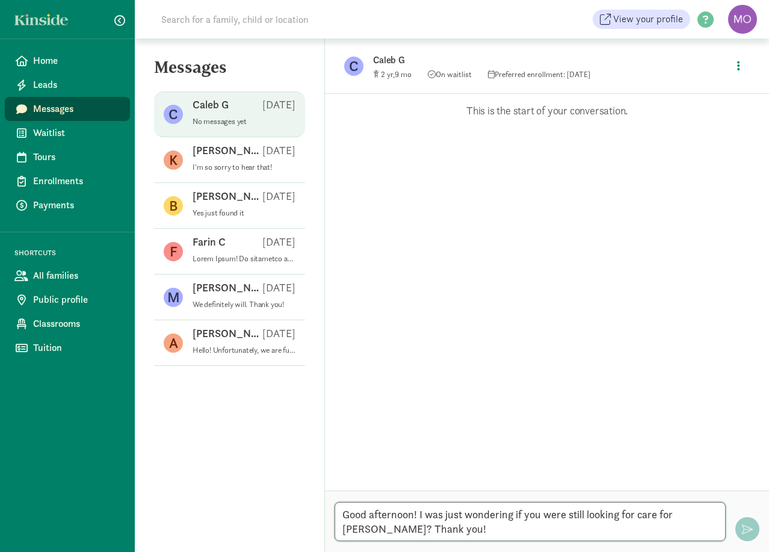
click at [609, 525] on textarea "Good afternoon! I was just wondering if you were still looking for care for [PE…" at bounding box center [530, 521] width 391 height 39
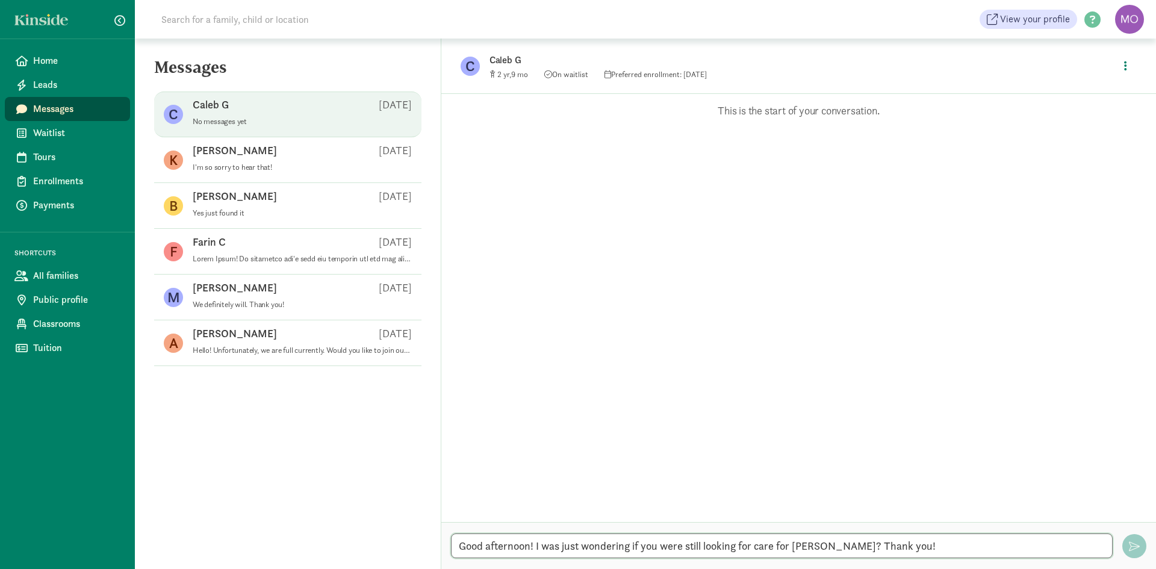
click at [989, 544] on textarea "Good afternoon! I was just wondering if you were still looking for care for [PE…" at bounding box center [781, 545] width 661 height 25
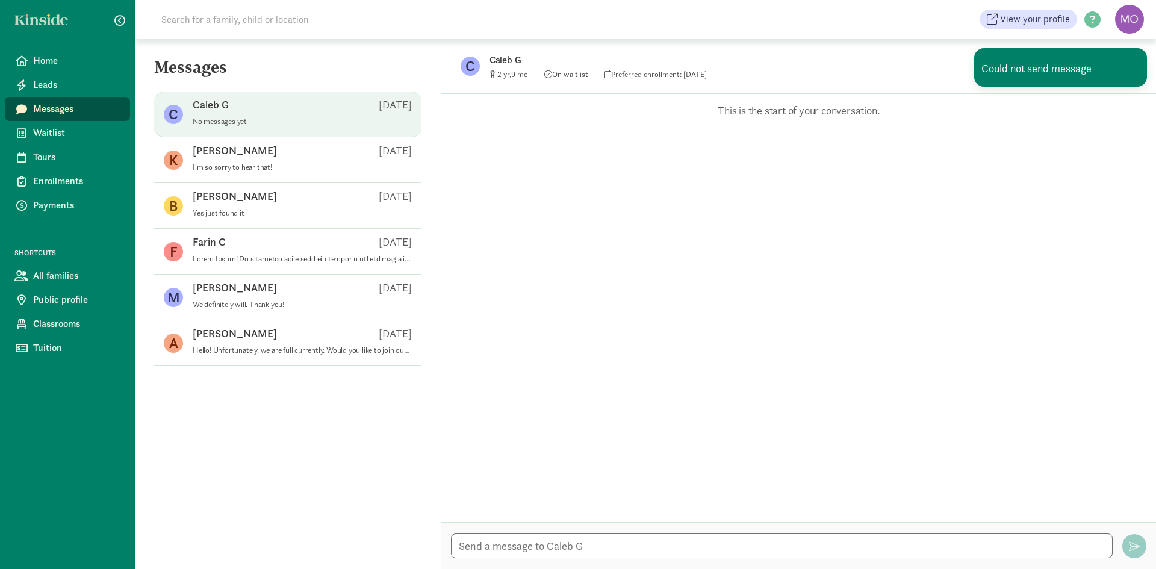
click at [241, 112] on div "Caleb G [DATE]" at bounding box center [302, 107] width 219 height 19
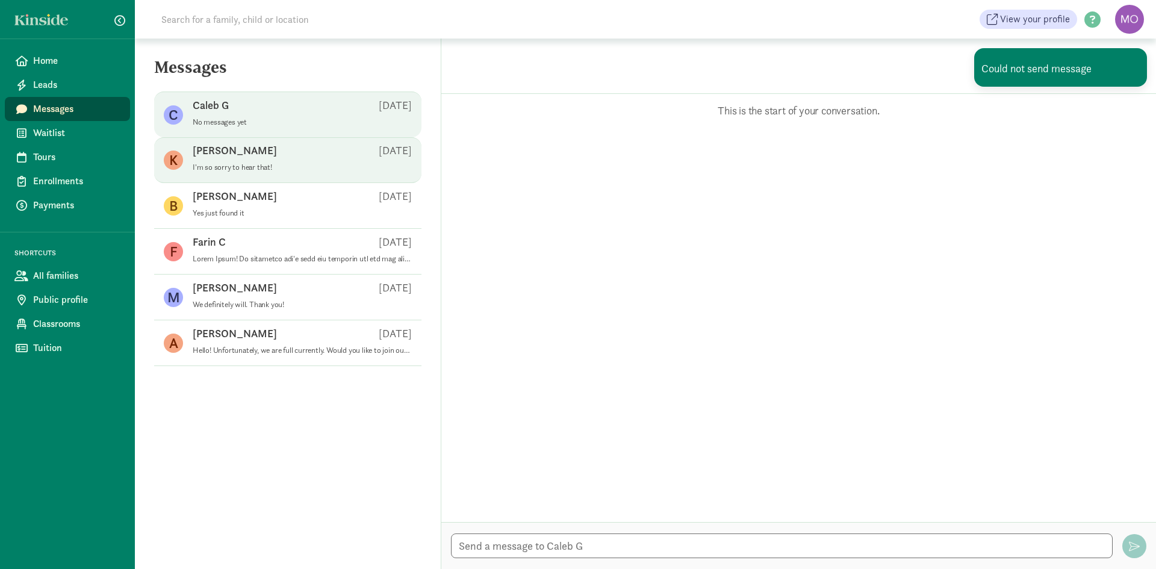
click at [247, 151] on div "[PERSON_NAME] S [DATE]" at bounding box center [302, 152] width 219 height 19
click at [243, 116] on div "Caleb G [DATE]" at bounding box center [302, 107] width 219 height 19
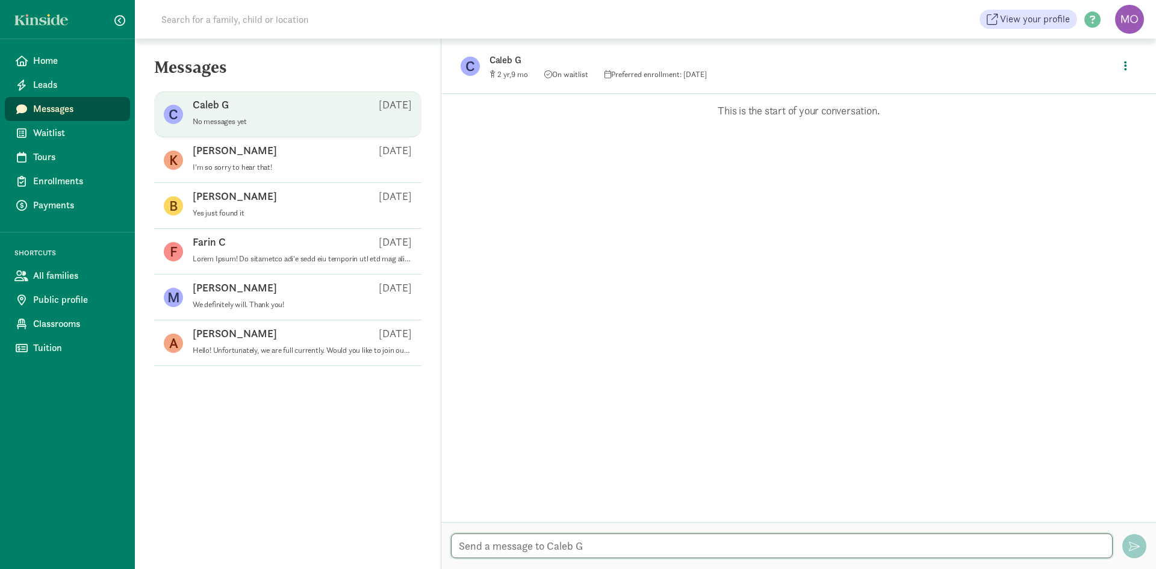
click at [611, 548] on textarea at bounding box center [781, 545] width 661 height 25
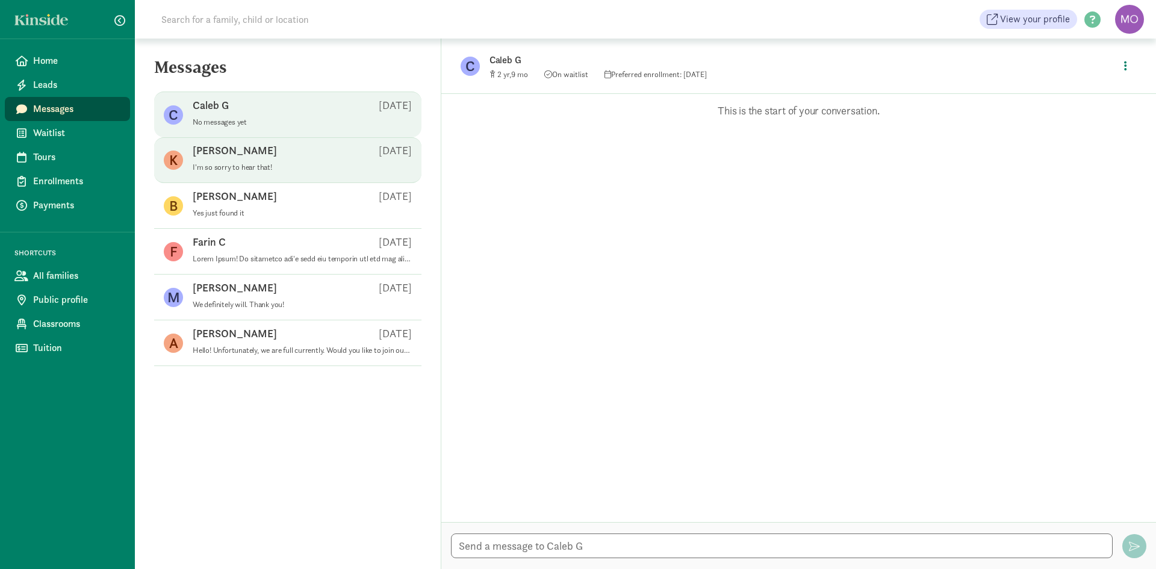
click at [296, 153] on div "[PERSON_NAME] S [DATE]" at bounding box center [302, 152] width 219 height 19
click at [280, 107] on div "Caleb G [DATE]" at bounding box center [302, 107] width 219 height 19
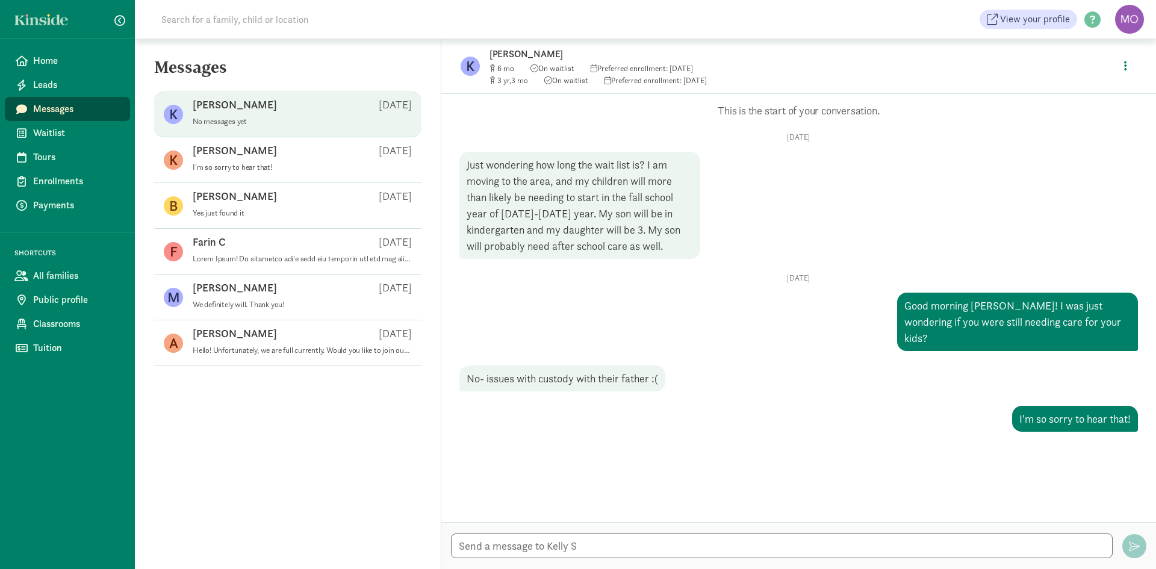
click at [237, 119] on p "No messages yet" at bounding box center [302, 122] width 219 height 10
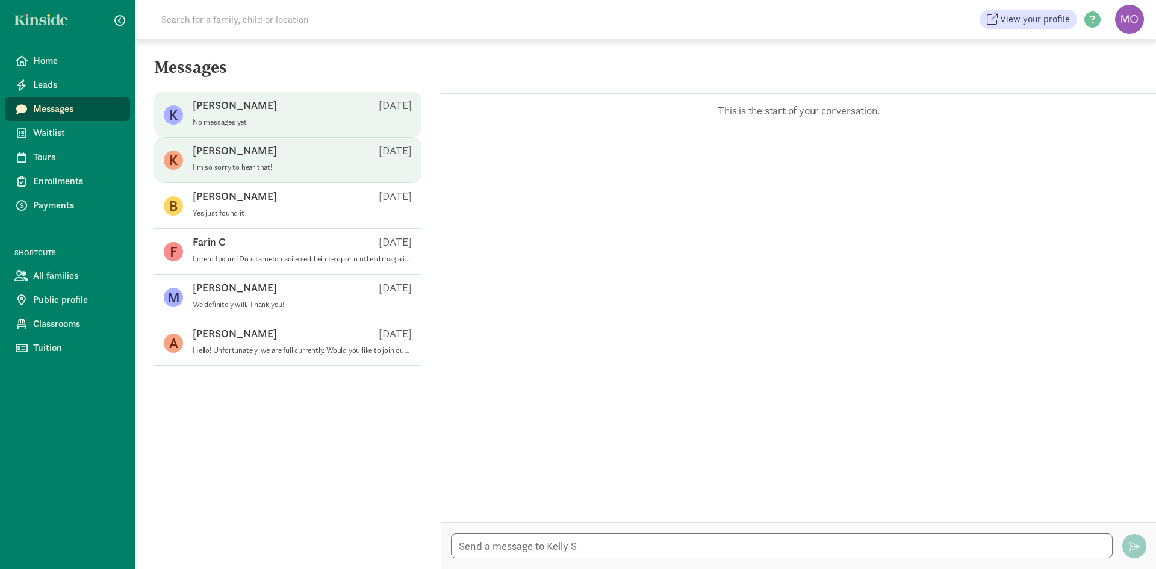
click at [256, 161] on div "[PERSON_NAME] S [DATE]" at bounding box center [302, 152] width 219 height 19
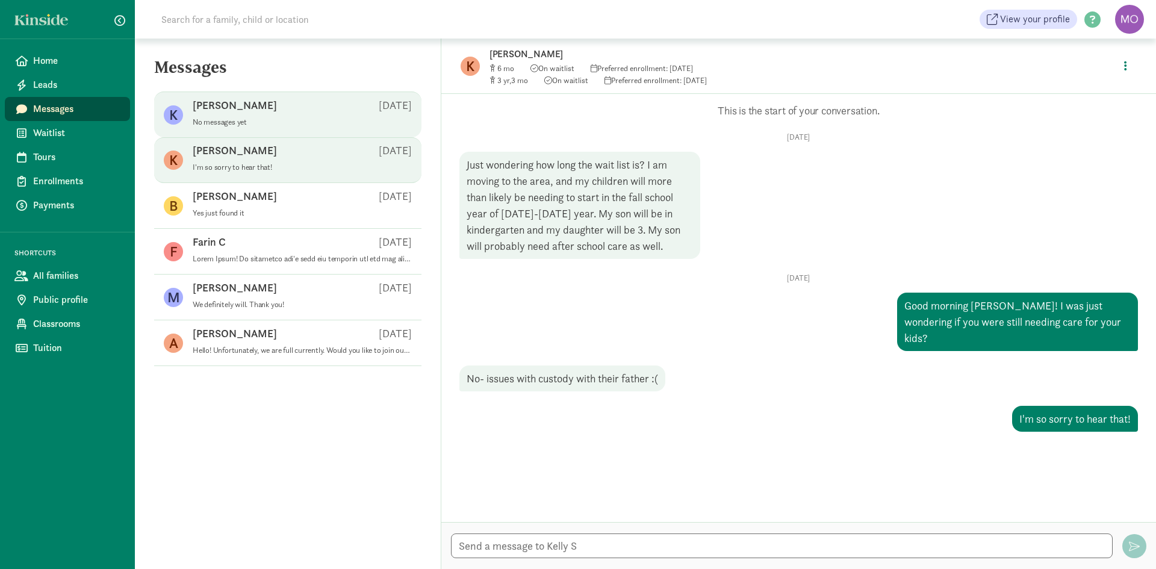
click at [256, 120] on p "No messages yet" at bounding box center [302, 122] width 219 height 10
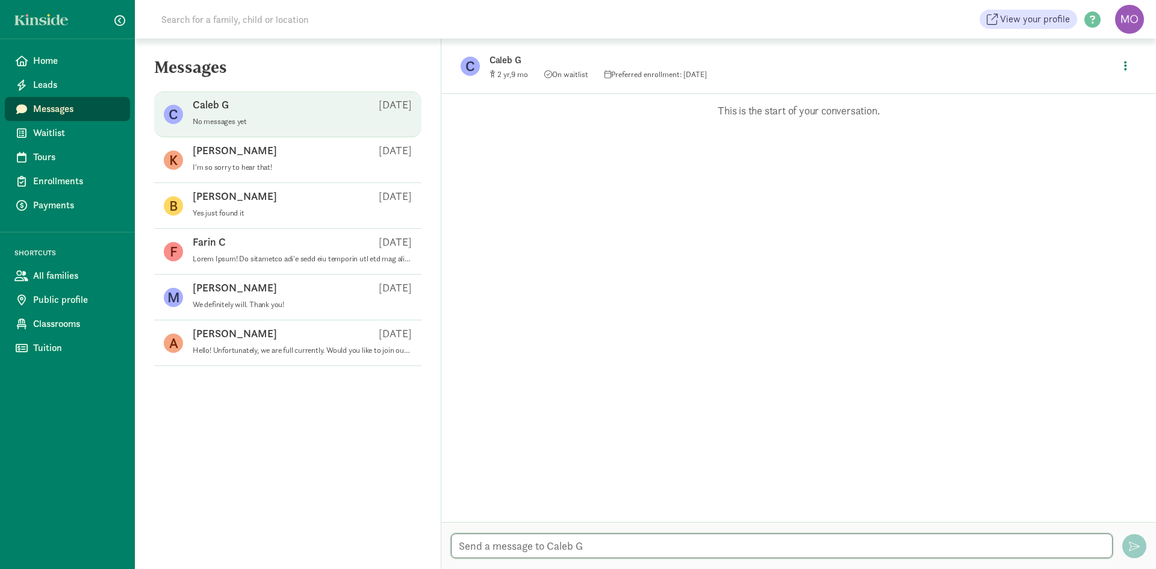
click at [655, 540] on textarea at bounding box center [781, 545] width 661 height 25
click at [676, 546] on textarea at bounding box center [781, 545] width 661 height 25
click at [60, 134] on span "Waitlist" at bounding box center [76, 133] width 87 height 14
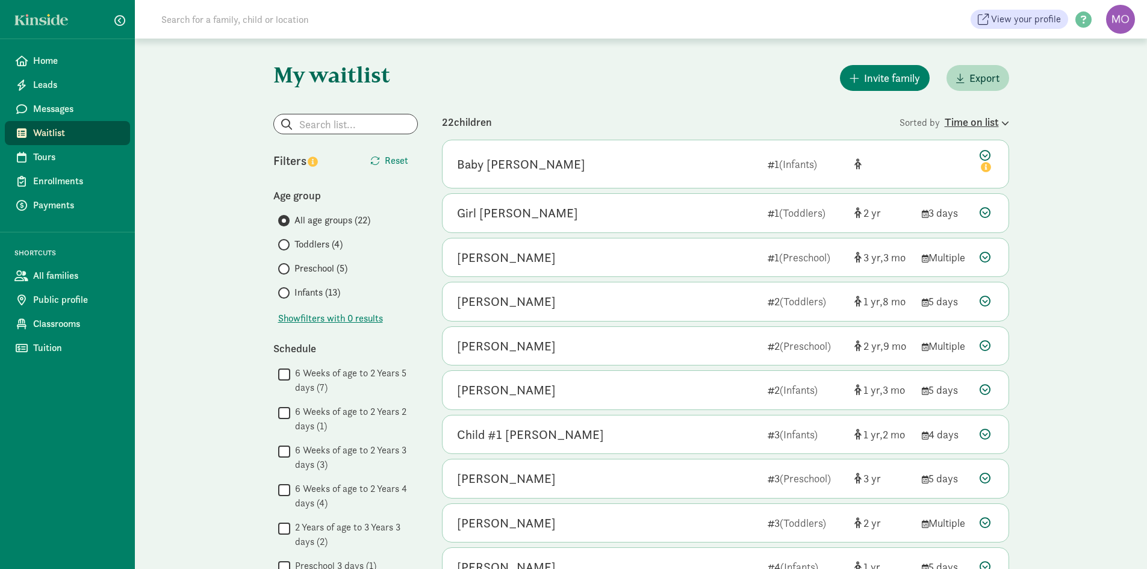
click at [978, 117] on div "Time on list" at bounding box center [976, 122] width 64 height 16
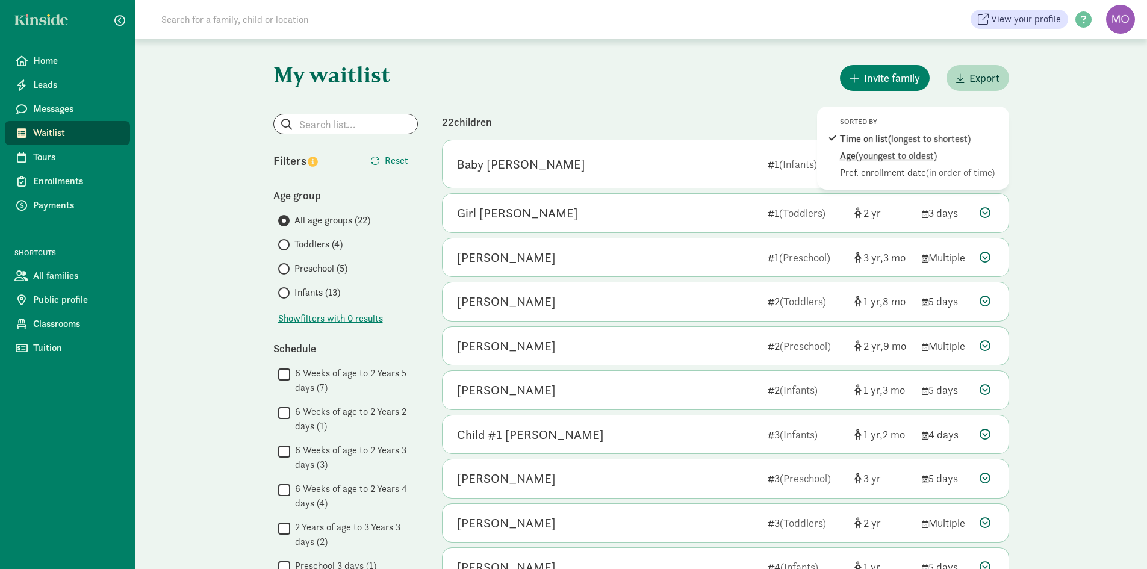
click at [940, 156] on div "Age (youngest to oldest)" at bounding box center [921, 156] width 163 height 14
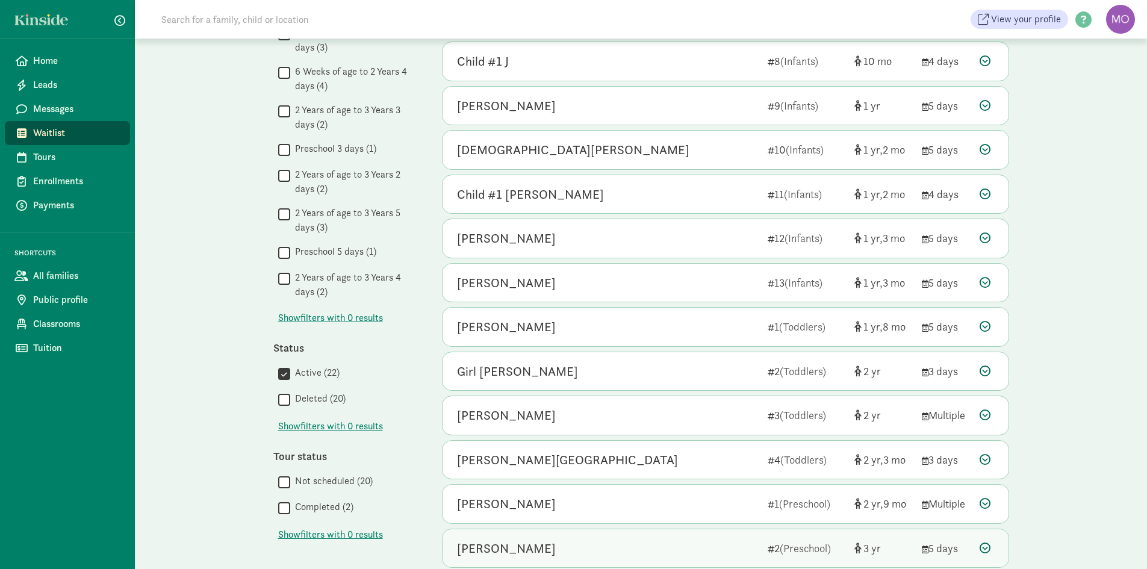
scroll to position [508, 0]
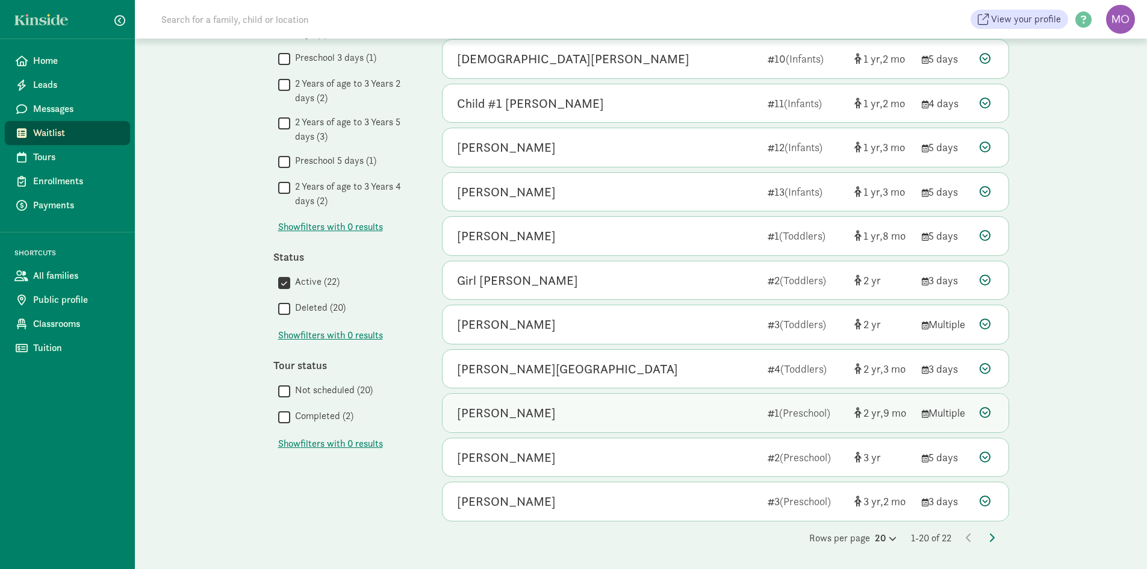
click at [517, 414] on div "[PERSON_NAME]" at bounding box center [506, 412] width 99 height 19
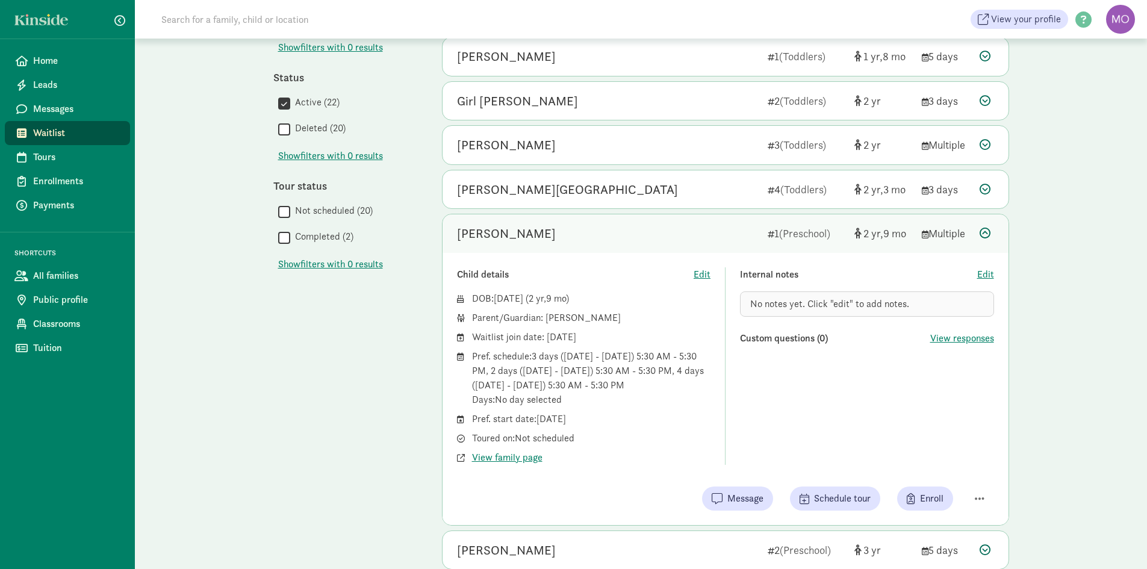
scroll to position [689, 0]
click at [498, 460] on span "View family page" at bounding box center [507, 456] width 70 height 14
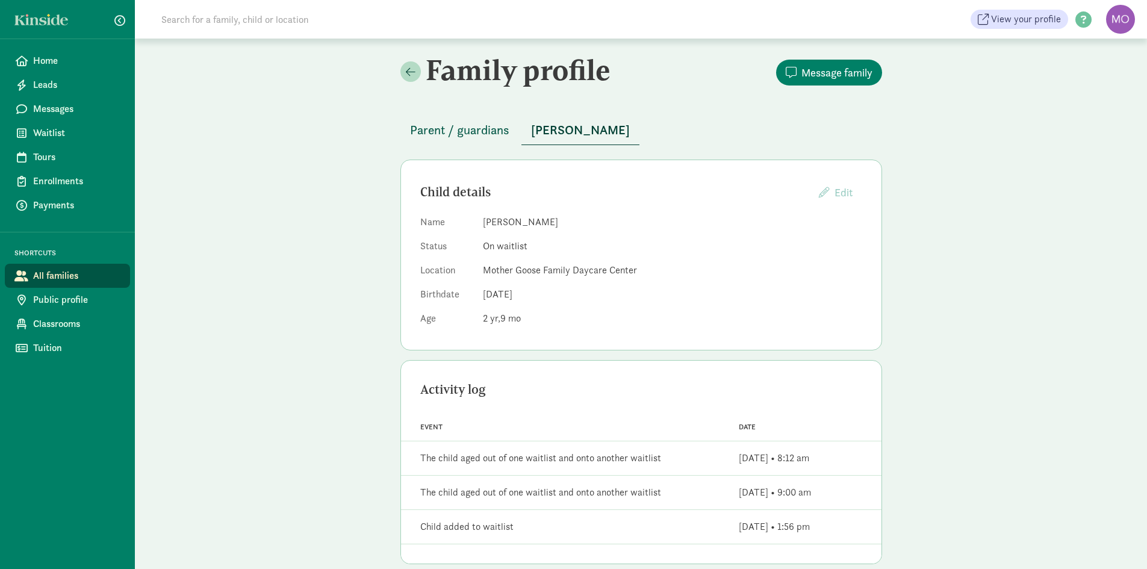
click at [444, 123] on span "Parent / guardians" at bounding box center [459, 129] width 99 height 19
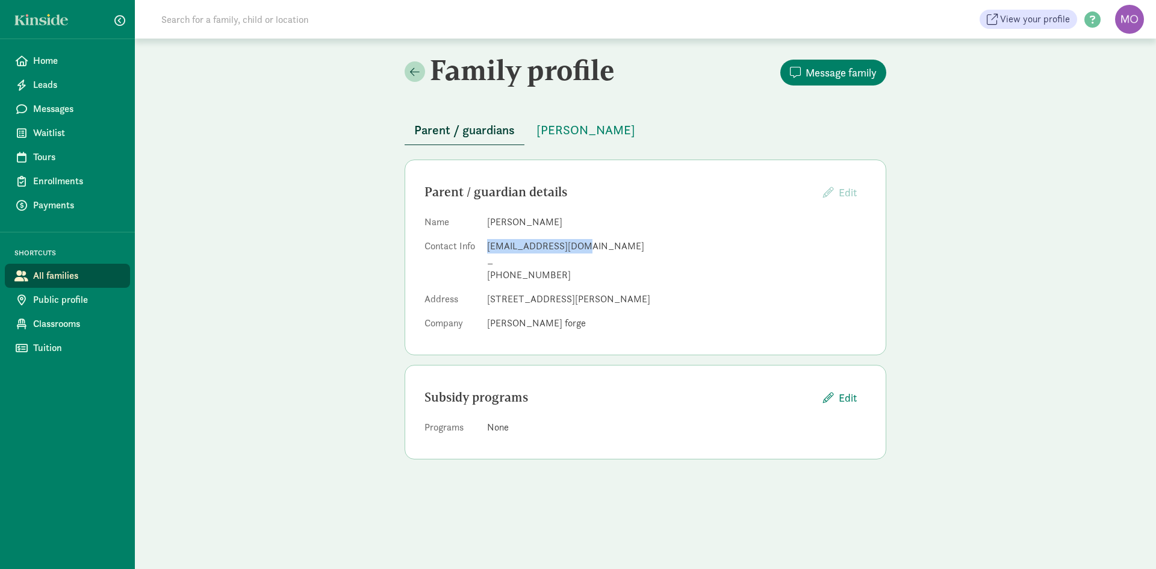
drag, startPoint x: 581, startPoint y: 250, endPoint x: 488, endPoint y: 245, distance: 93.4
click at [488, 245] on div "caleb.g123@live.com" at bounding box center [676, 246] width 379 height 14
copy div "caleb.g123@live.com"
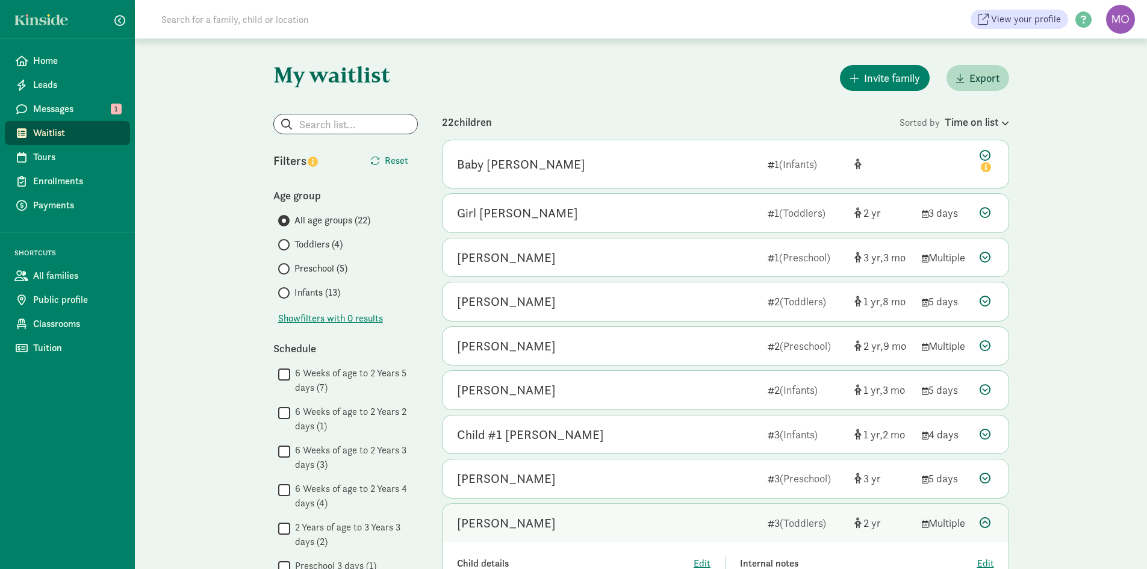
scroll to position [361, 0]
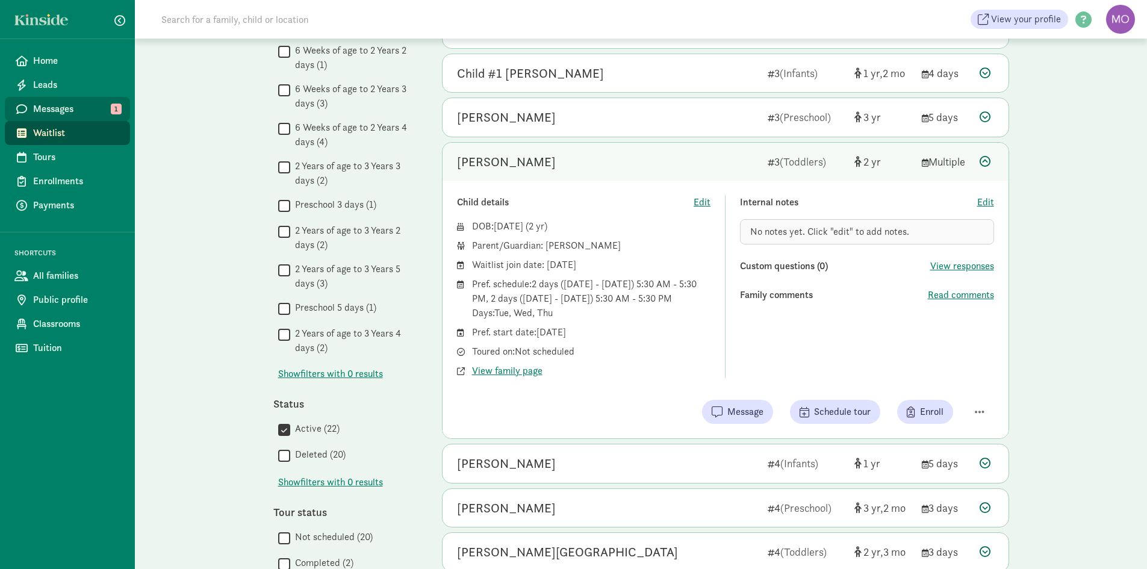
click at [66, 101] on link "Messages 1" at bounding box center [67, 109] width 125 height 24
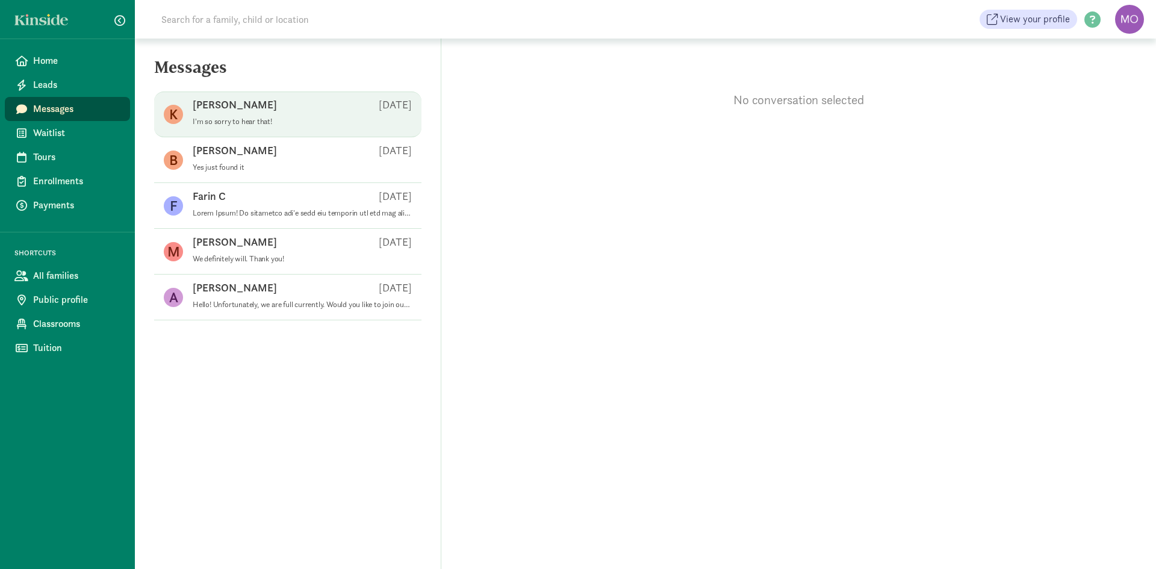
click at [254, 97] on div "K [PERSON_NAME] S [DATE] I'm so sorry to hear that!" at bounding box center [287, 114] width 267 height 46
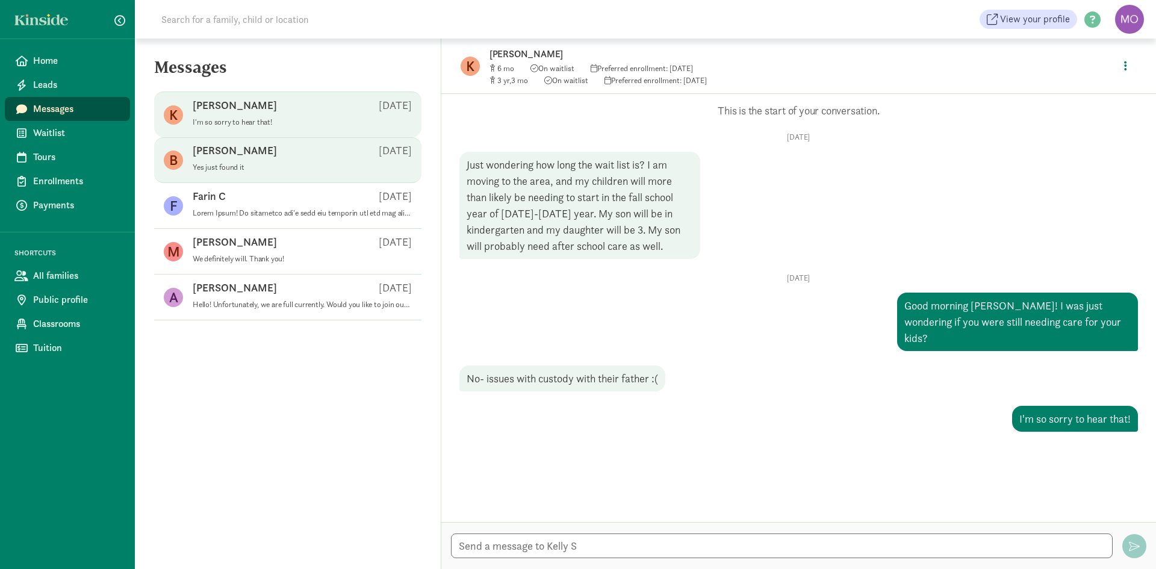
click at [252, 158] on div "[PERSON_NAME] R [DATE]" at bounding box center [302, 152] width 219 height 19
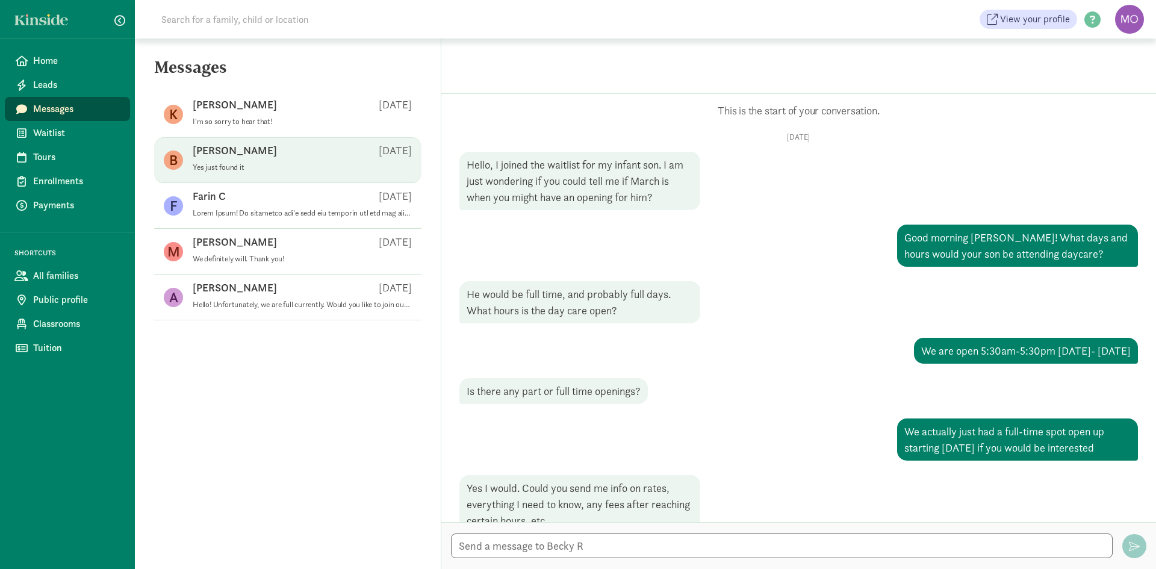
scroll to position [252, 0]
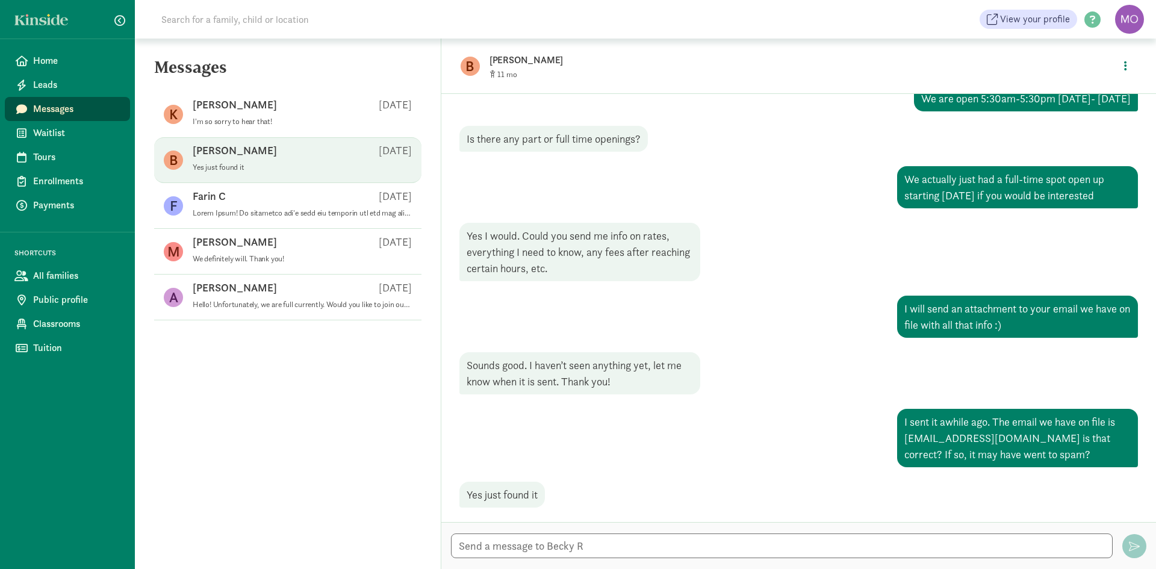
click at [252, 139] on div "B [PERSON_NAME] R [DATE] Yes just found it" at bounding box center [287, 160] width 267 height 46
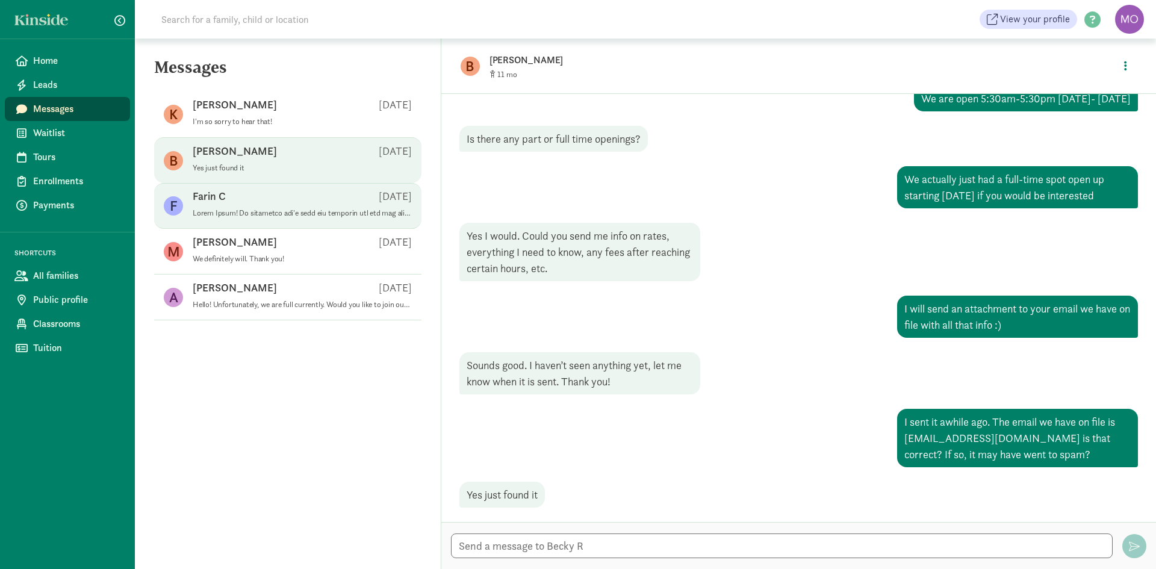
click at [261, 202] on div "Farin C [DATE]" at bounding box center [302, 198] width 219 height 19
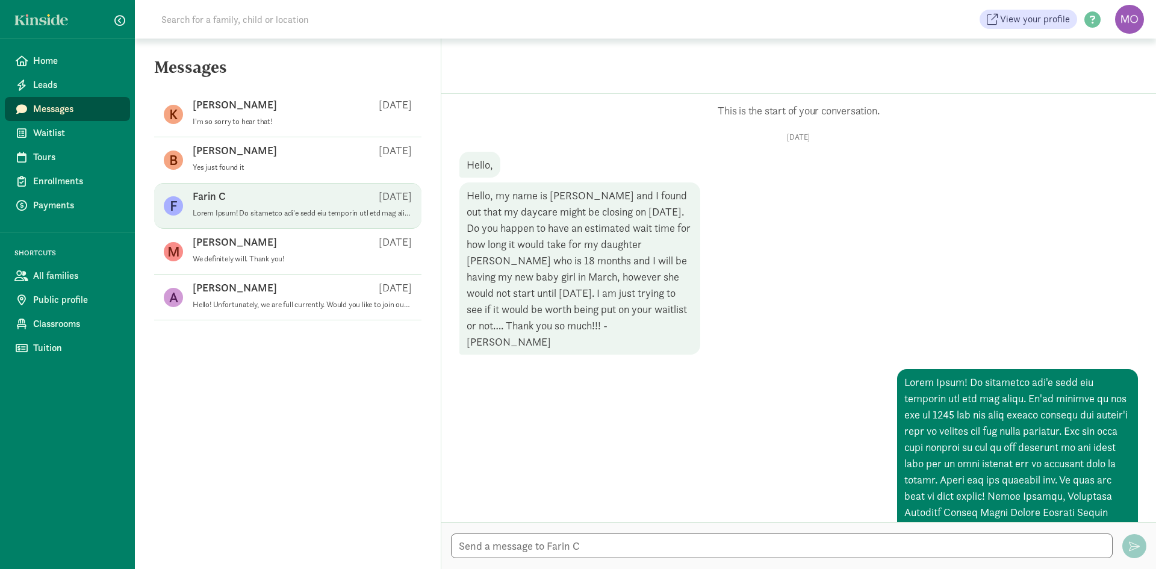
scroll to position [424, 0]
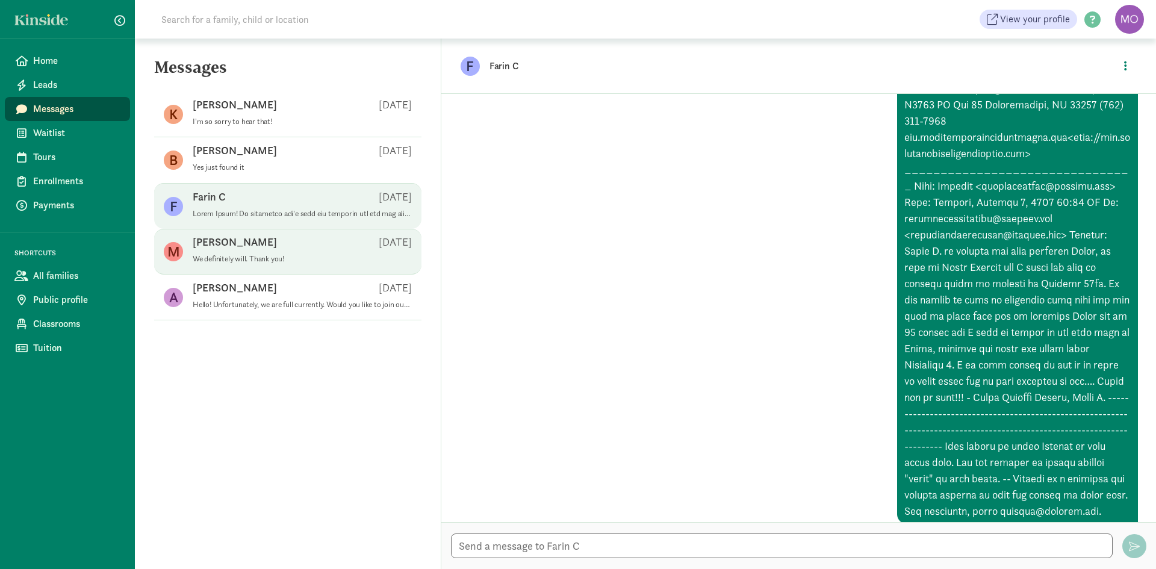
click at [261, 241] on div "Megan P Jun 04" at bounding box center [302, 244] width 219 height 19
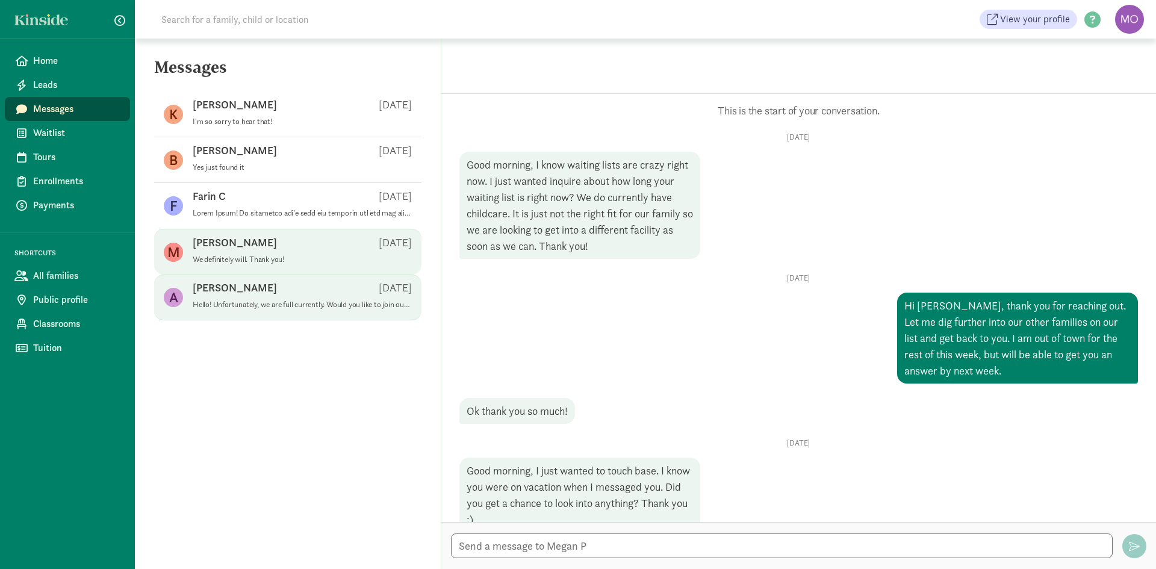
scroll to position [312, 0]
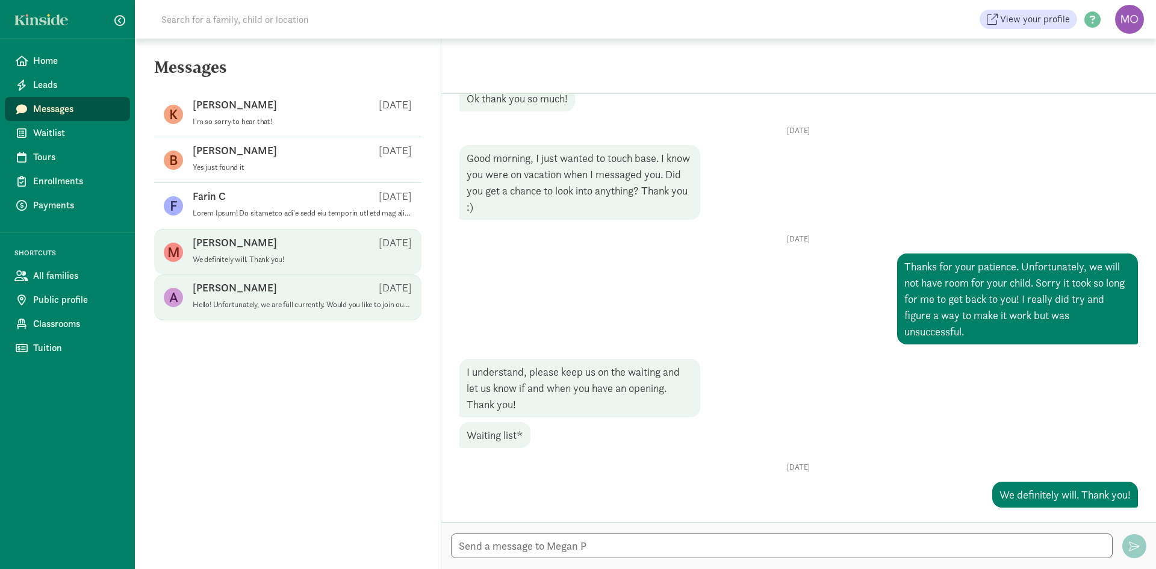
click at [250, 290] on div "Amy M Feb 21" at bounding box center [302, 289] width 219 height 19
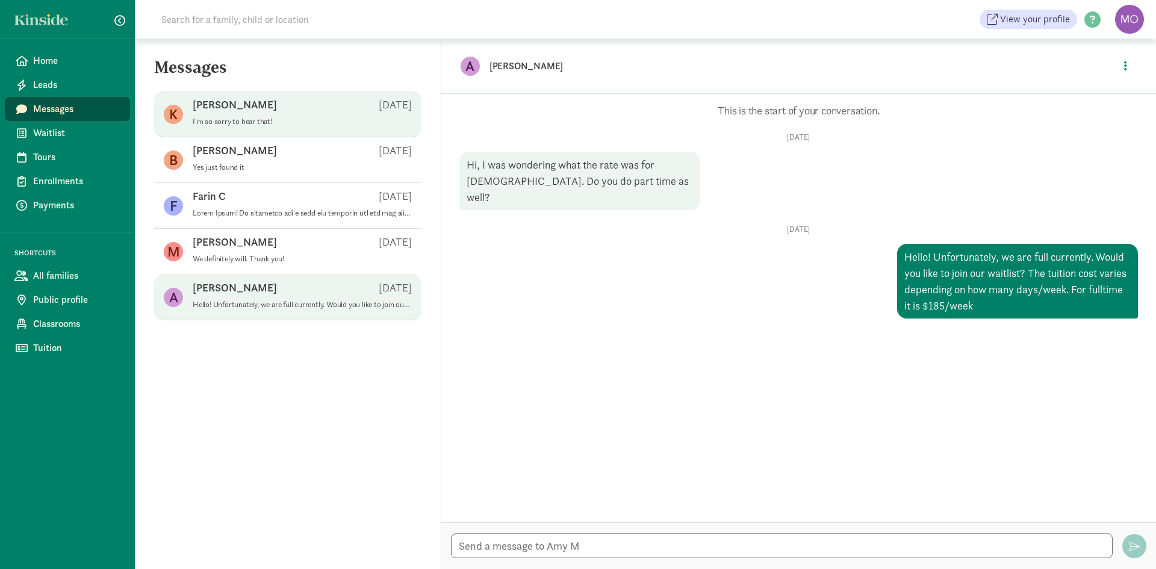
click at [279, 116] on div "Kelly S Sep 08" at bounding box center [302, 107] width 219 height 19
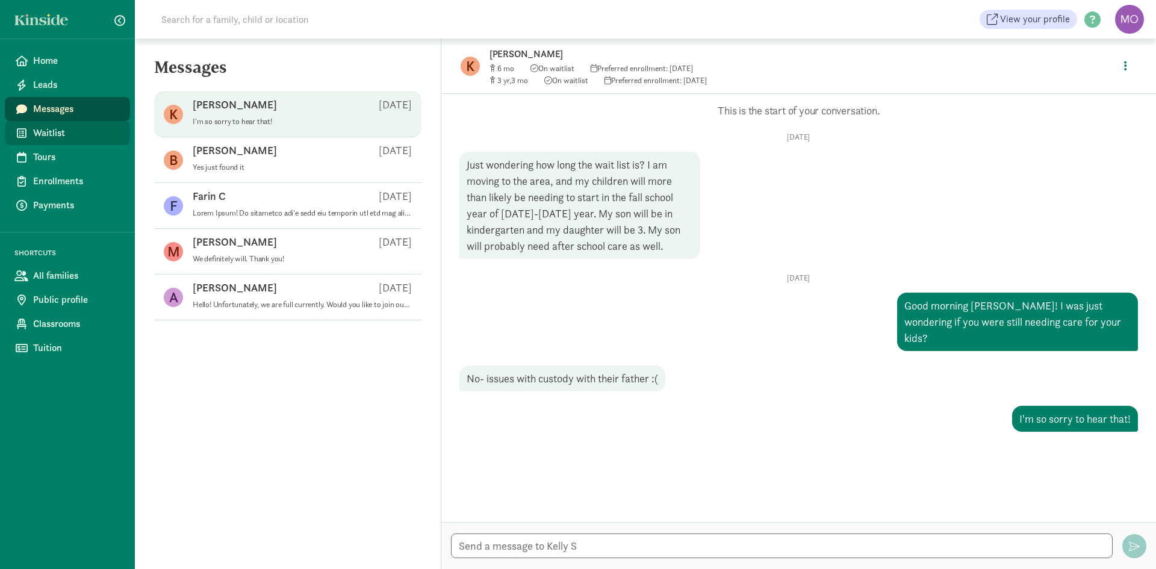
click at [77, 143] on link "Waitlist" at bounding box center [67, 133] width 125 height 24
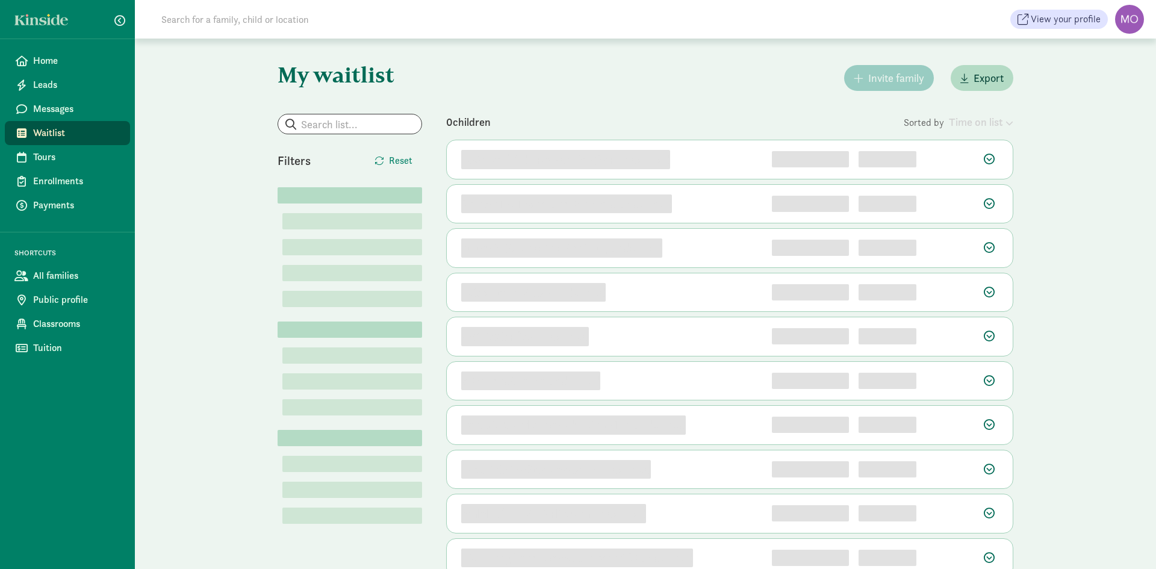
click at [66, 113] on span "Messages" at bounding box center [76, 109] width 87 height 14
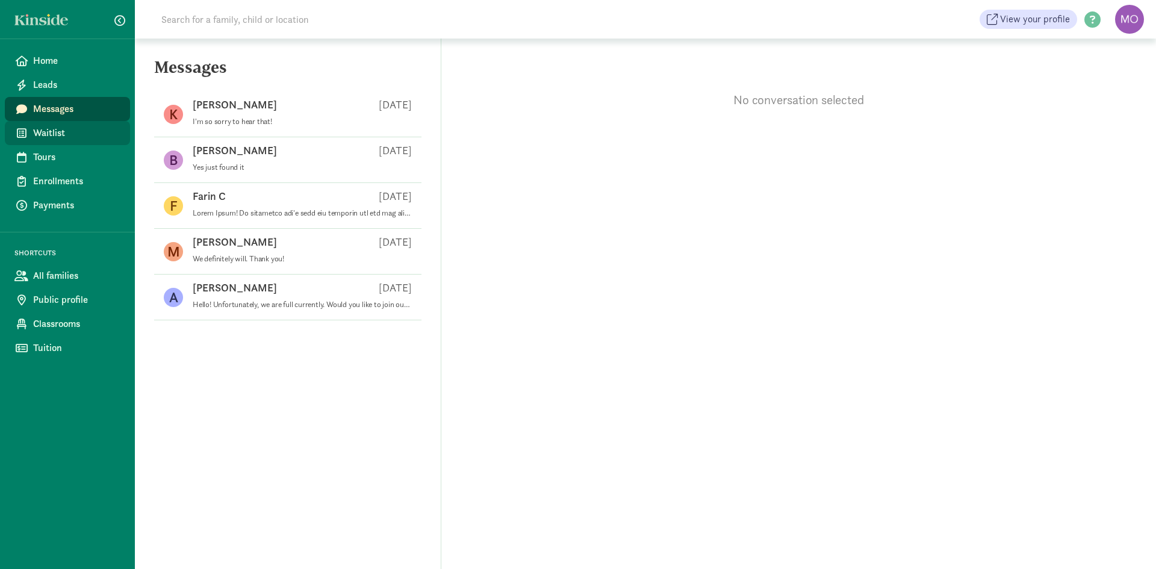
click at [62, 125] on link "Waitlist" at bounding box center [67, 133] width 125 height 24
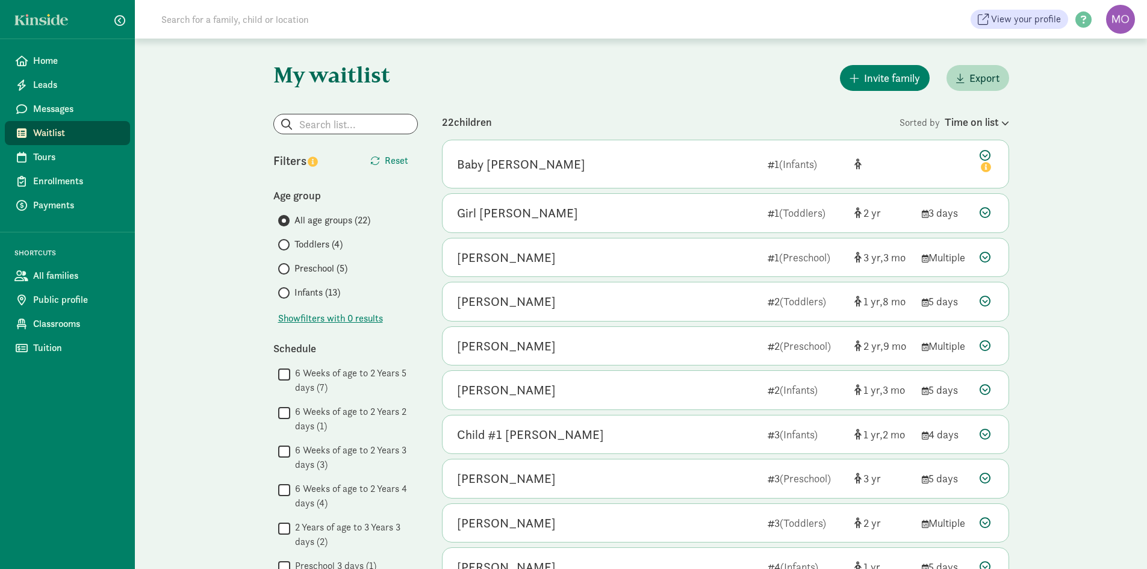
click at [959, 126] on div "Time on list" at bounding box center [976, 122] width 64 height 16
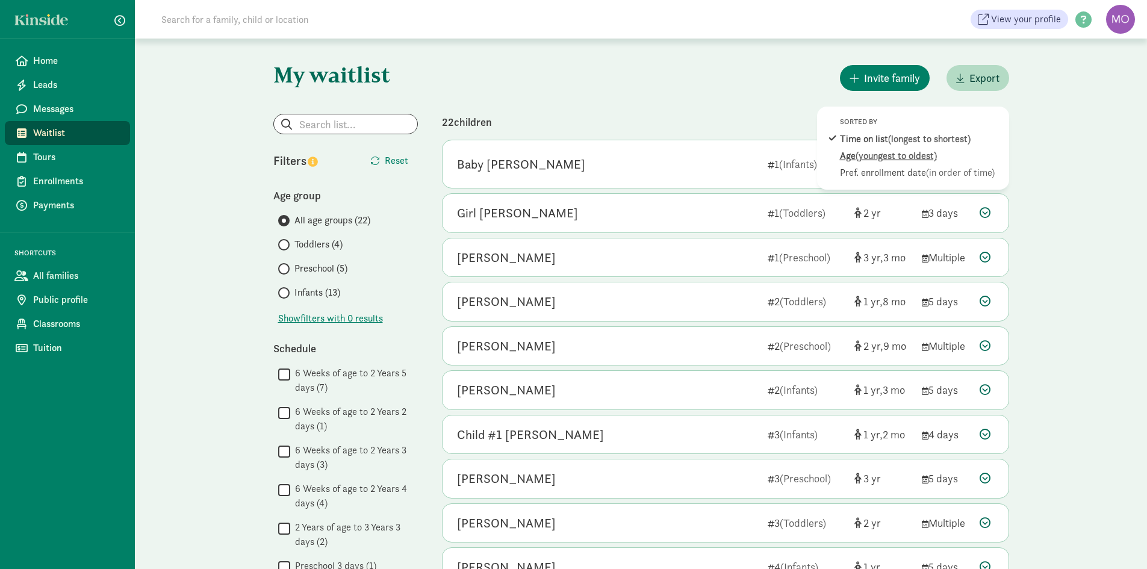
click at [901, 158] on span "(youngest to oldest)" at bounding box center [895, 155] width 81 height 13
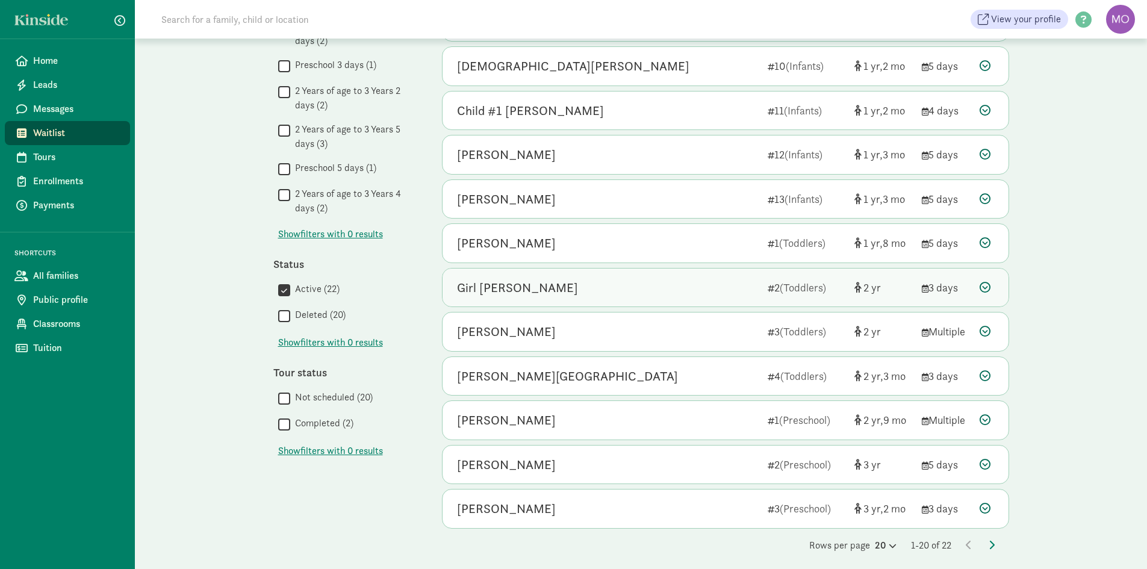
scroll to position [508, 0]
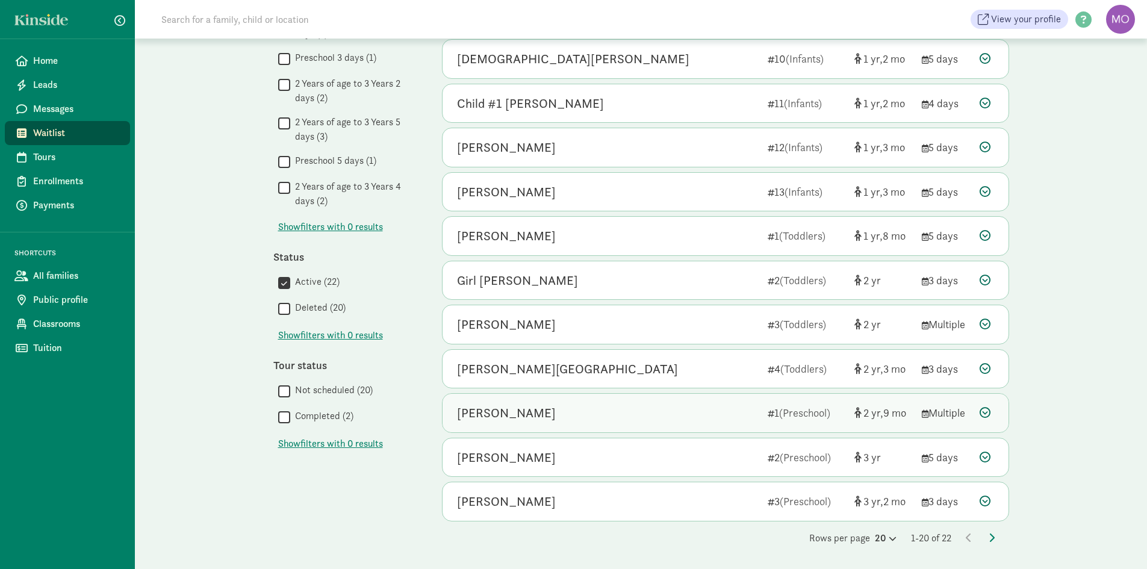
click at [649, 419] on div "[PERSON_NAME]" at bounding box center [607, 412] width 301 height 19
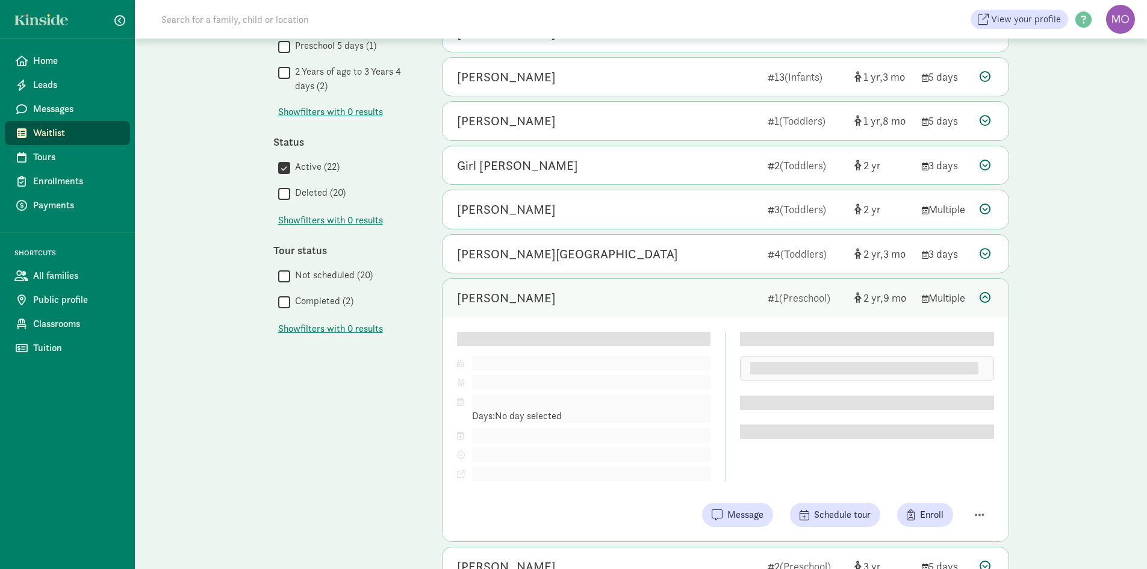
scroll to position [732, 0]
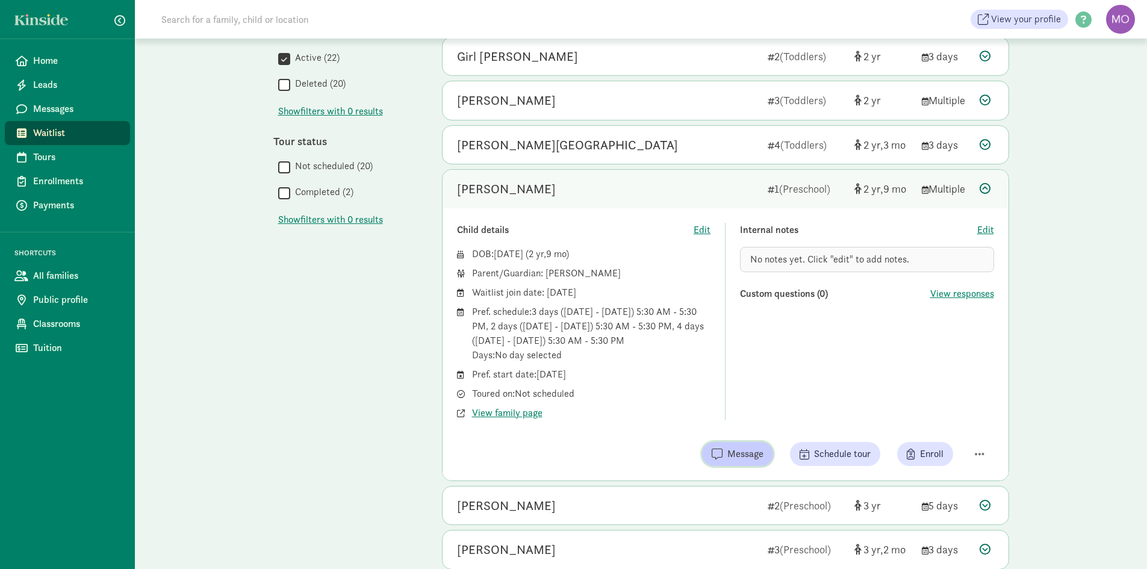
click at [742, 460] on span "Message" at bounding box center [745, 454] width 36 height 14
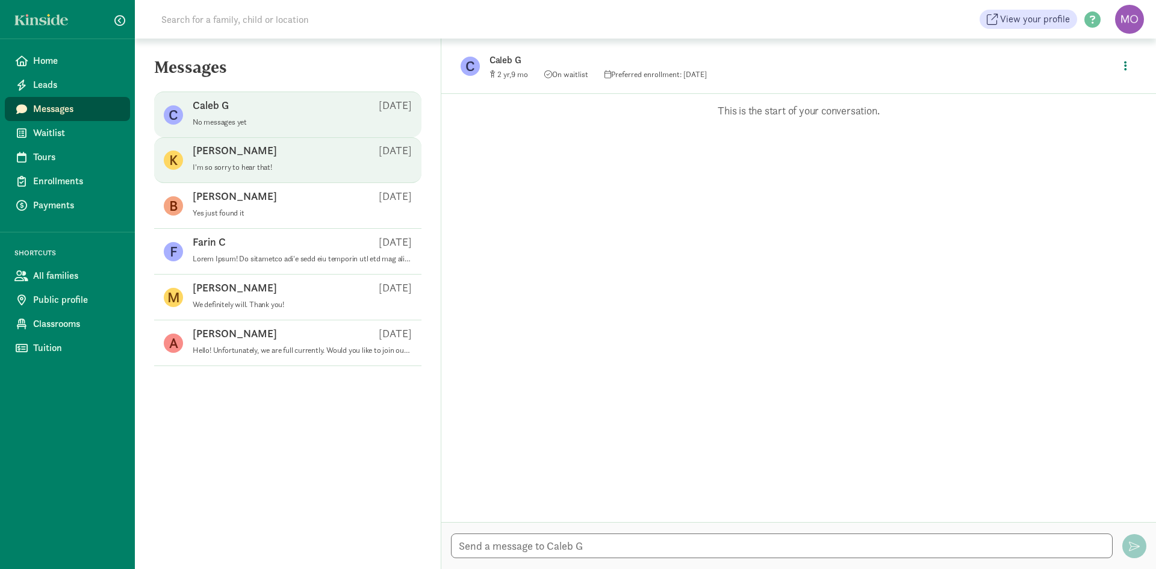
click at [317, 167] on p "I'm so sorry to hear that!" at bounding box center [302, 168] width 219 height 10
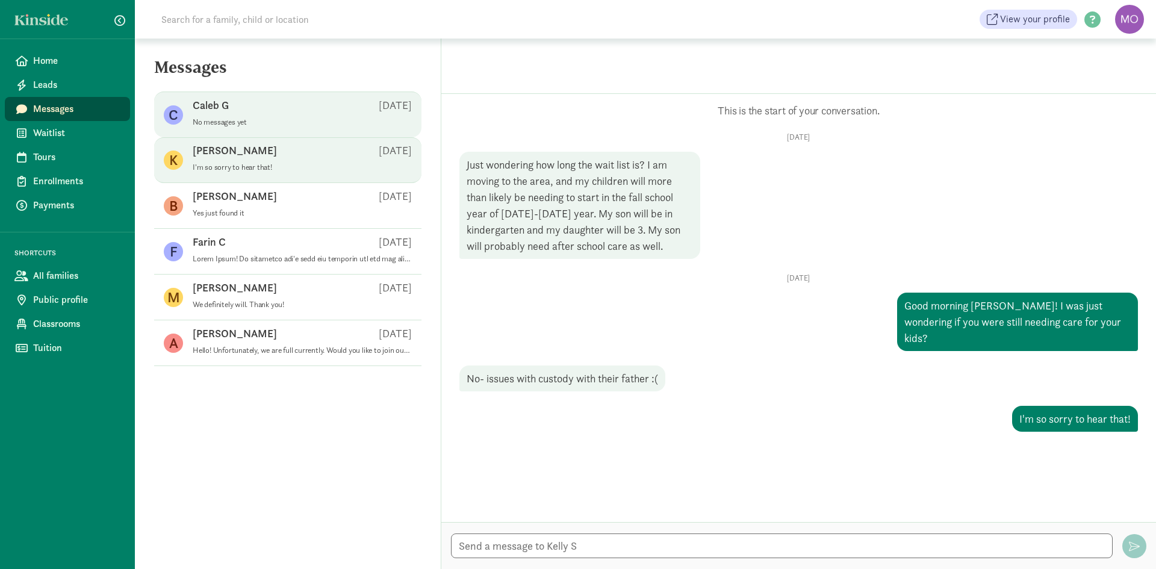
click at [282, 129] on span "Caleb G Sep 08 No messages yet" at bounding box center [302, 115] width 219 height 34
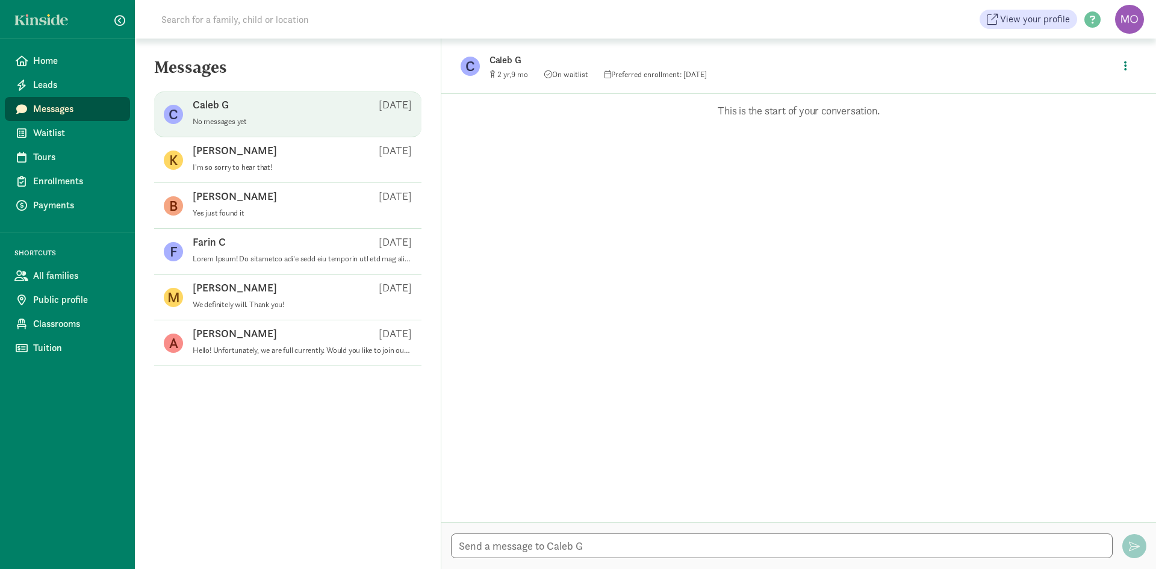
click at [58, 108] on span "Messages" at bounding box center [76, 109] width 87 height 14
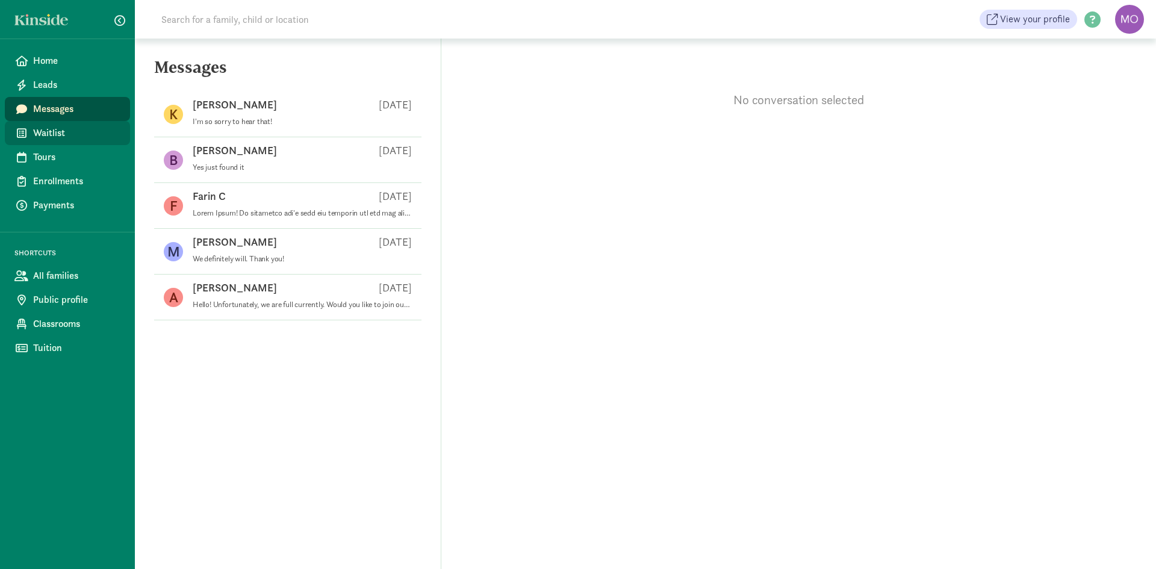
click at [49, 129] on span "Waitlist" at bounding box center [76, 133] width 87 height 14
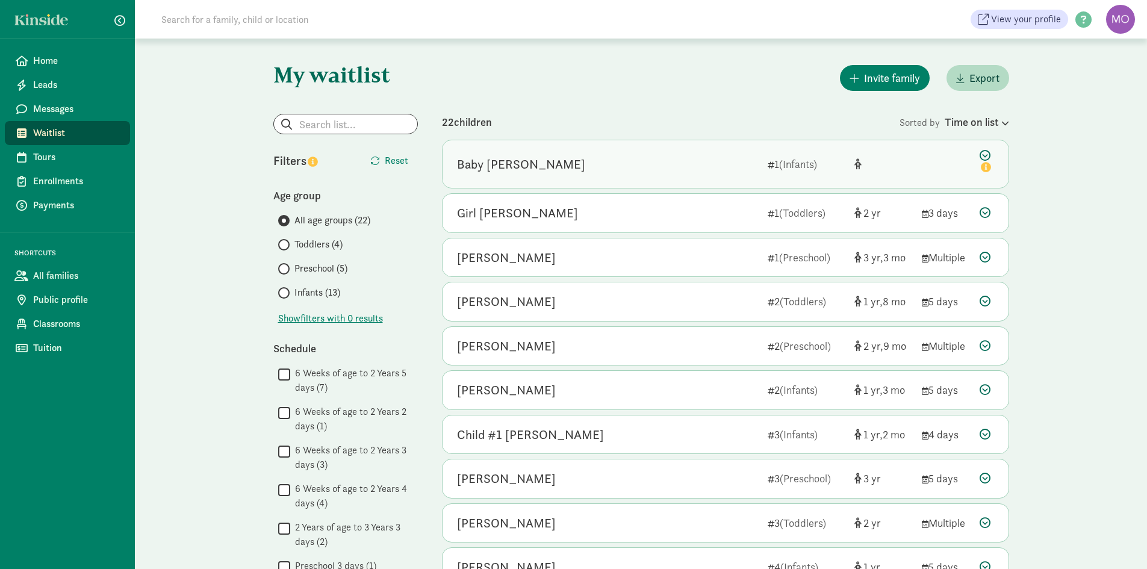
click at [630, 170] on div "Baby [PERSON_NAME]" at bounding box center [607, 164] width 301 height 19
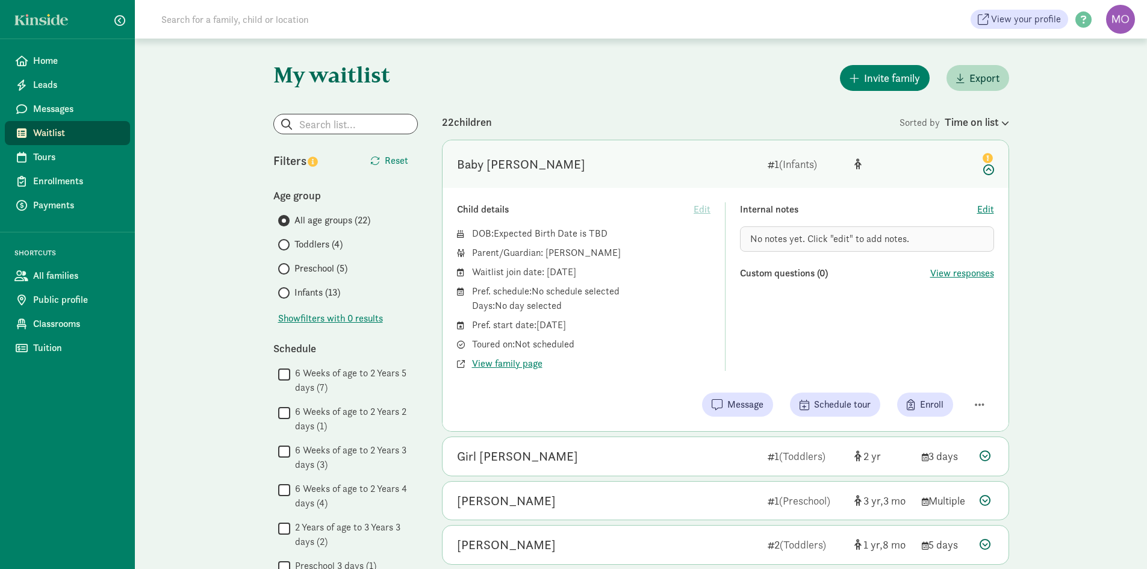
click at [722, 158] on div "Baby [PERSON_NAME]" at bounding box center [607, 164] width 301 height 19
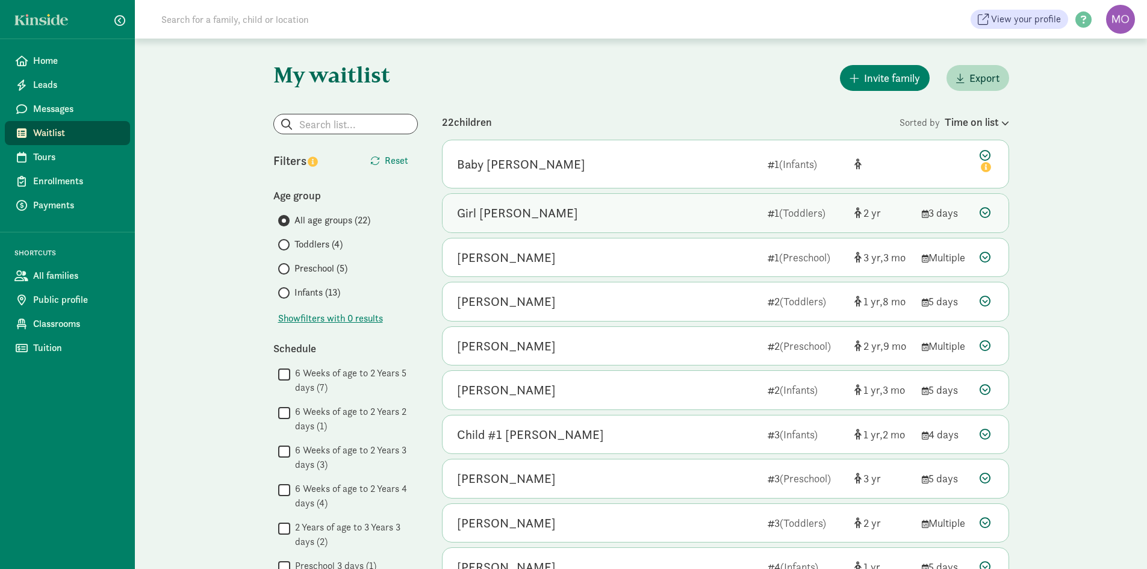
click at [714, 209] on div "Girl [PERSON_NAME]" at bounding box center [607, 212] width 301 height 19
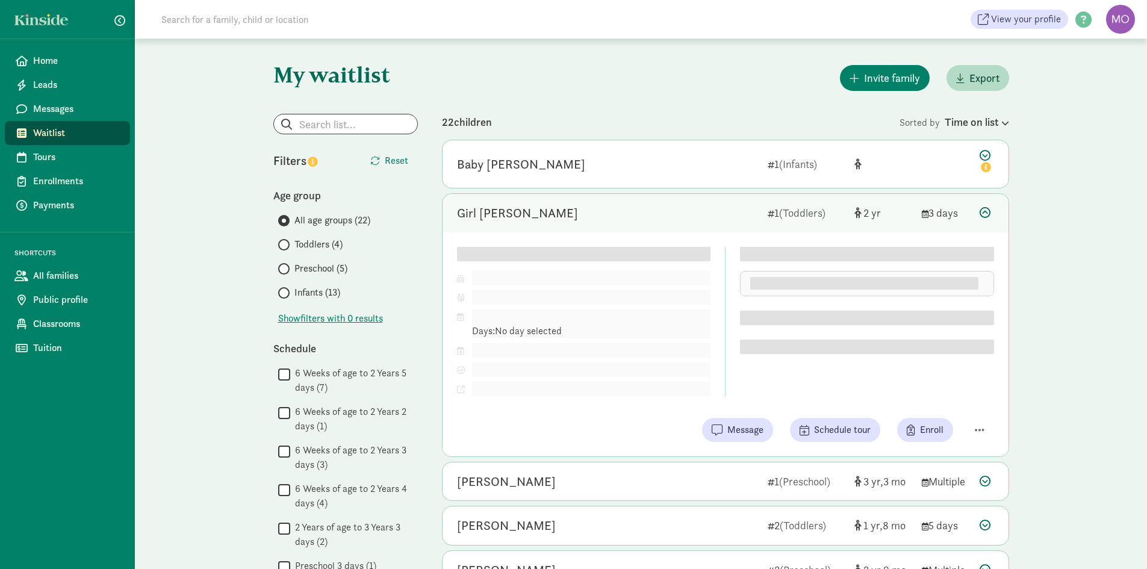
click at [714, 209] on div "Girl [PERSON_NAME]" at bounding box center [607, 212] width 301 height 19
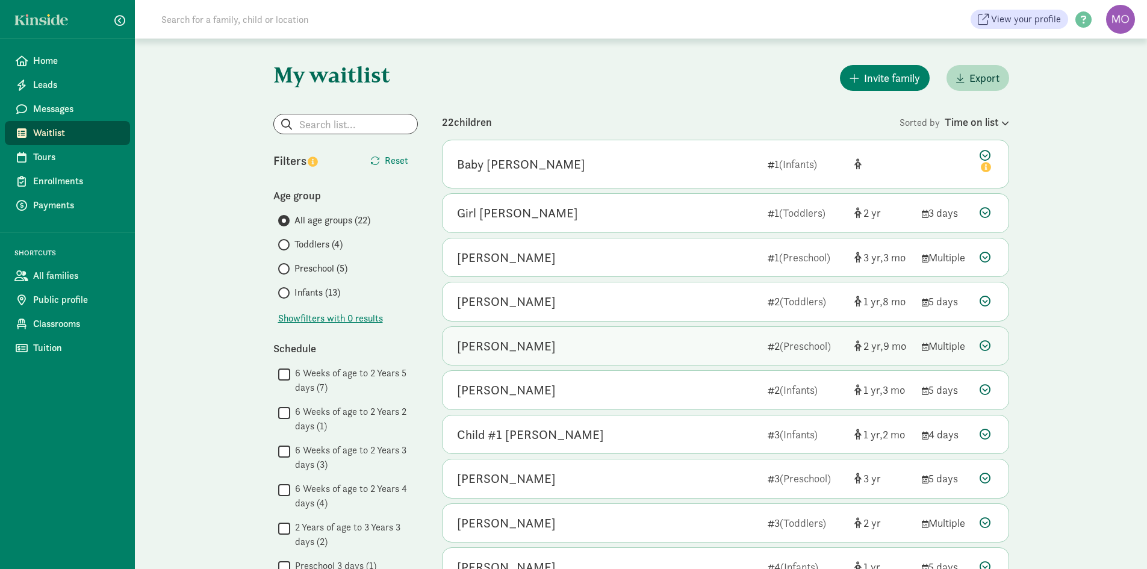
click at [623, 337] on div "[PERSON_NAME]" at bounding box center [607, 345] width 301 height 19
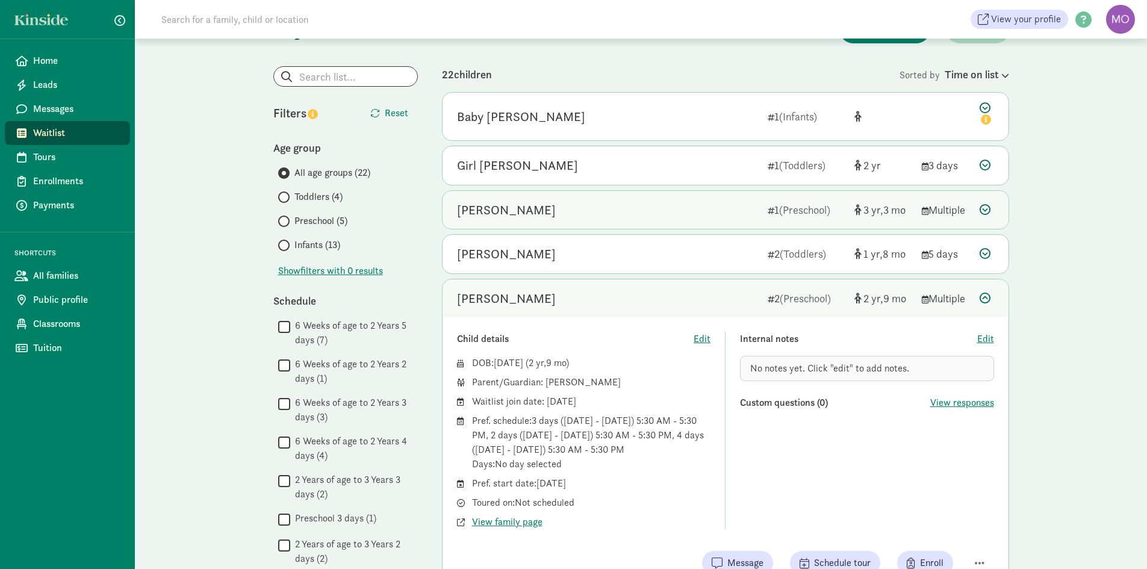
scroll to position [241, 0]
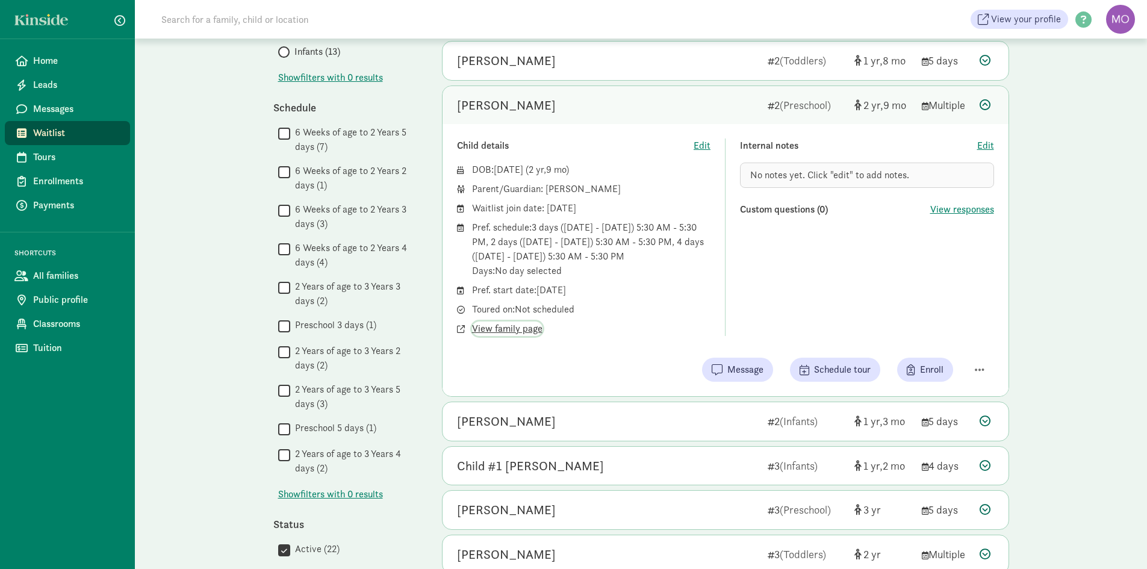
click at [534, 326] on span "View family page" at bounding box center [507, 328] width 70 height 14
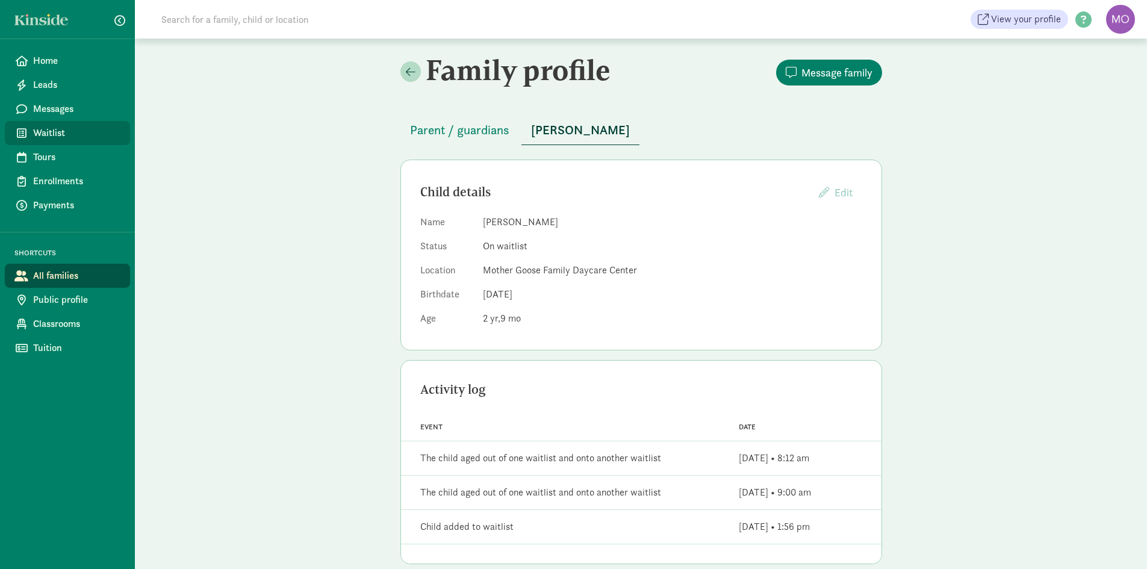
click at [63, 137] on span "Waitlist" at bounding box center [76, 133] width 87 height 14
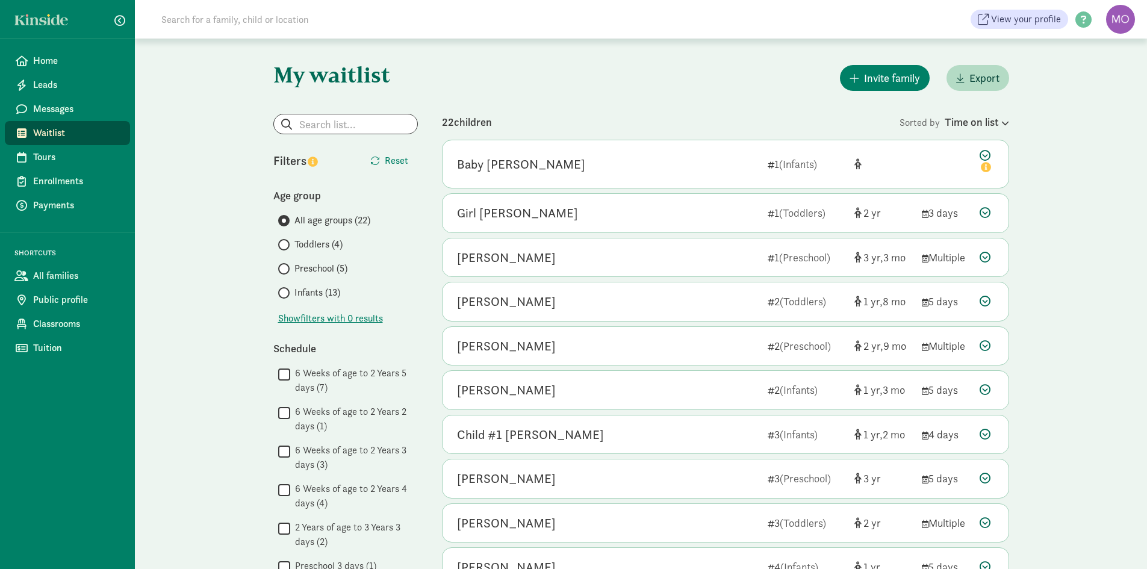
click at [46, 131] on span "Waitlist" at bounding box center [76, 133] width 87 height 14
